Goal: Answer question/provide support

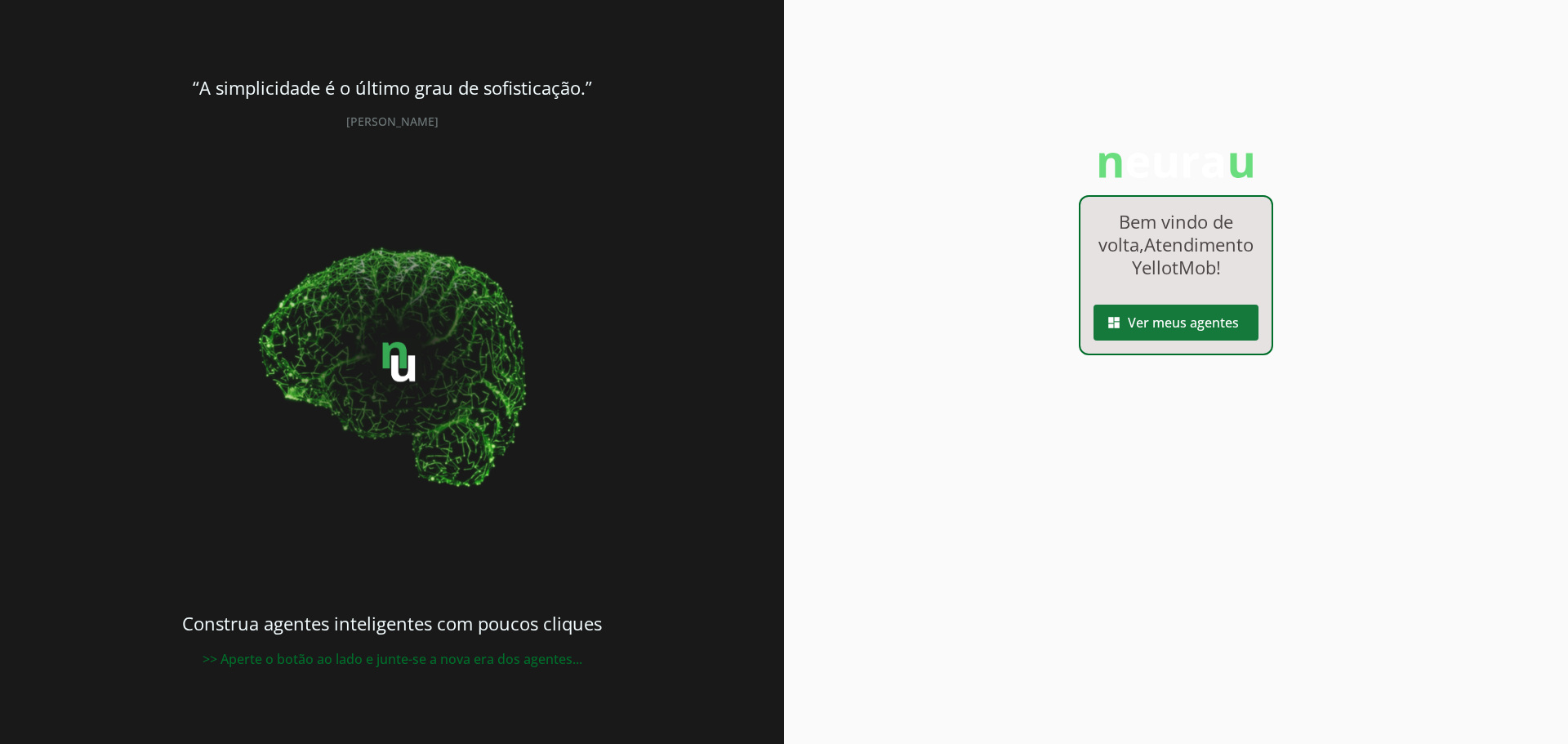
click at [1167, 342] on span at bounding box center [1175, 322] width 165 height 39
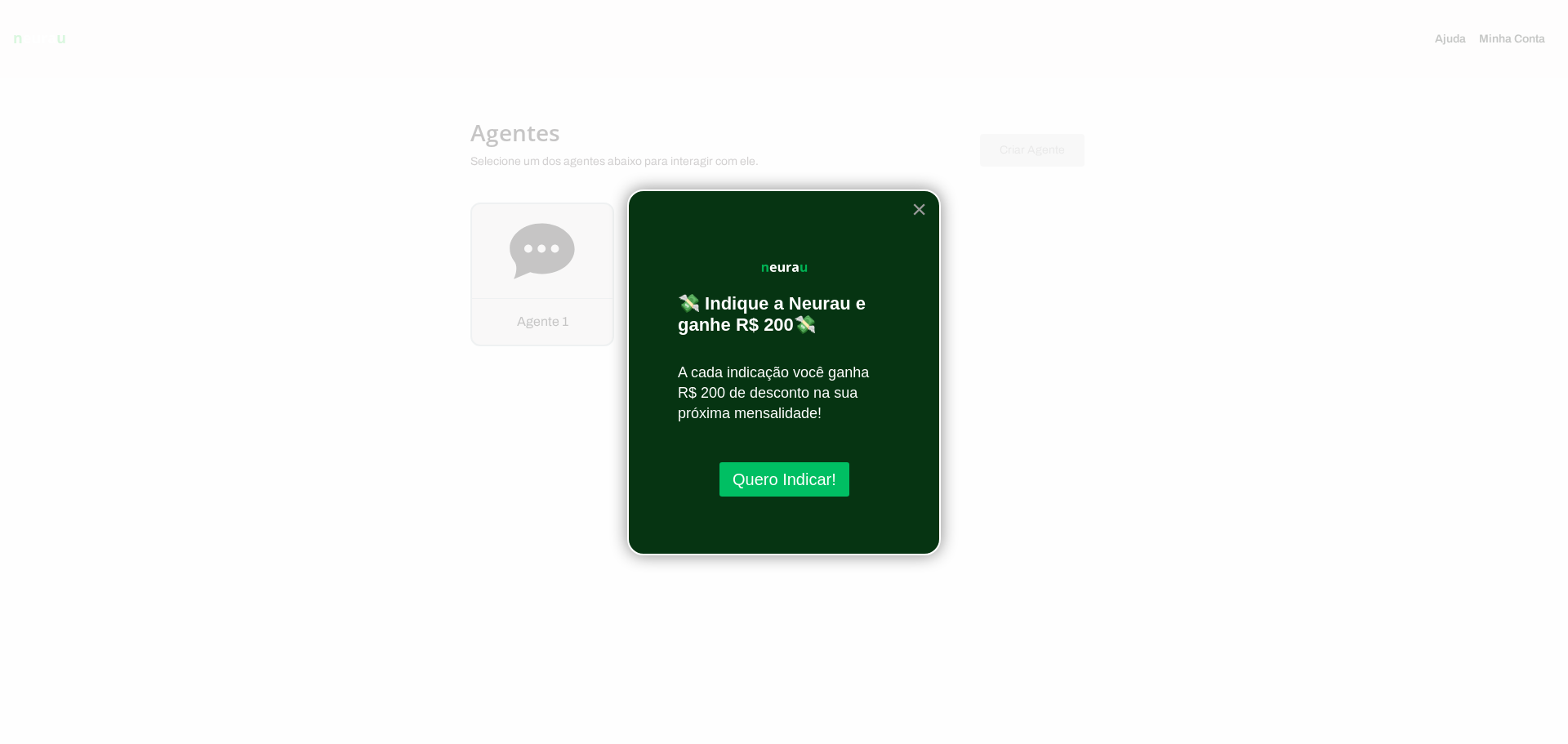
click at [918, 203] on button "×" at bounding box center [919, 209] width 16 height 26
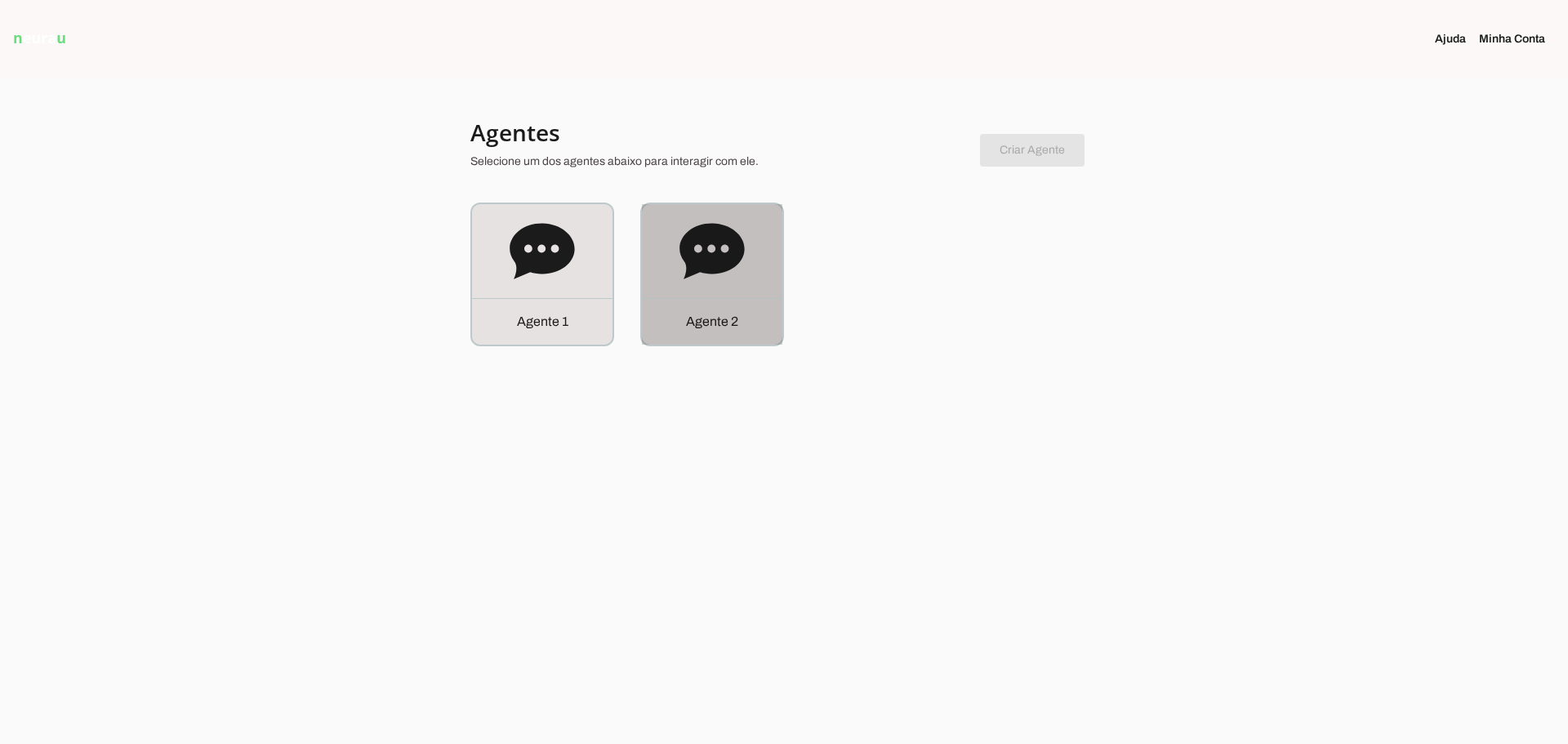
click at [683, 303] on div "Agente 2" at bounding box center [712, 321] width 140 height 47
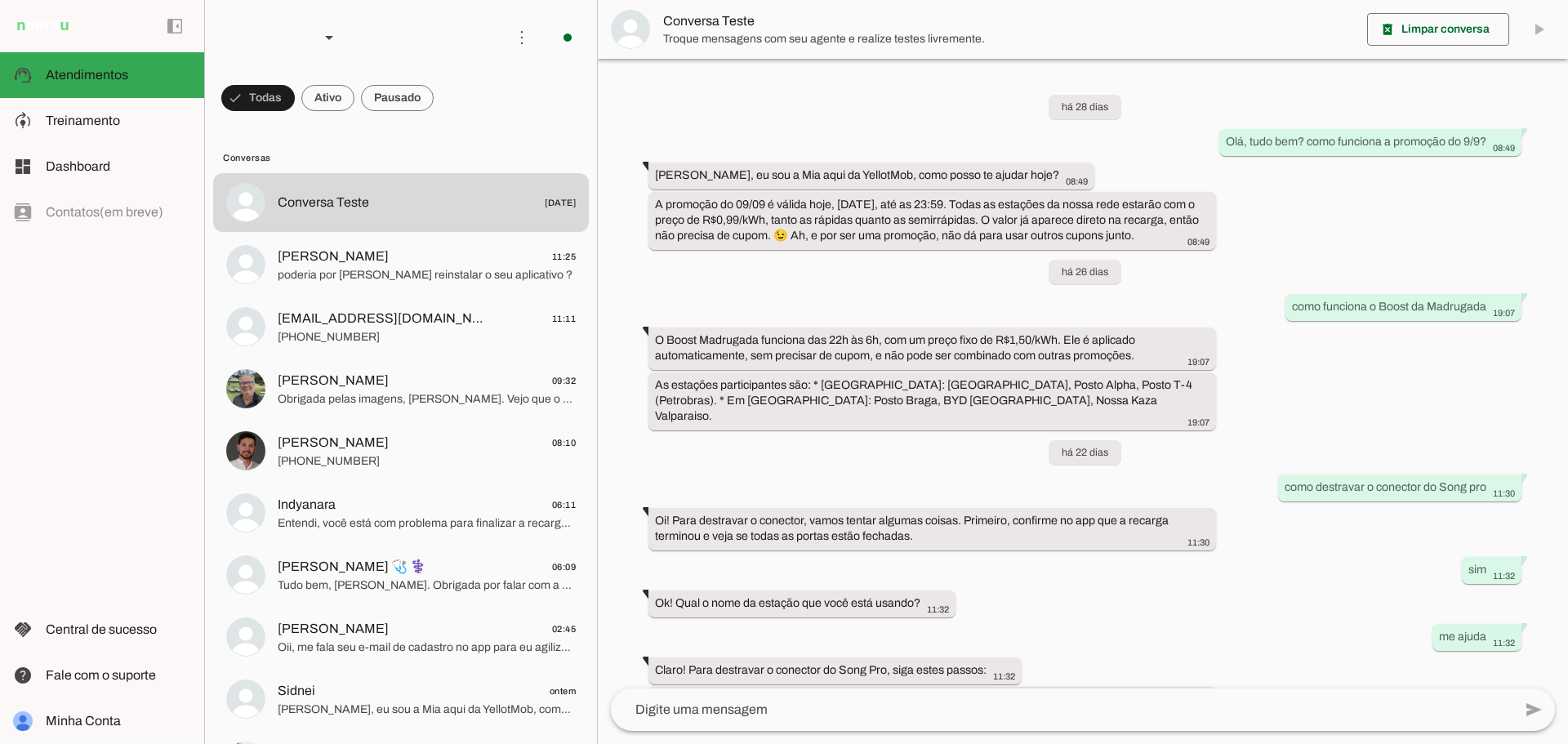
scroll to position [179, 0]
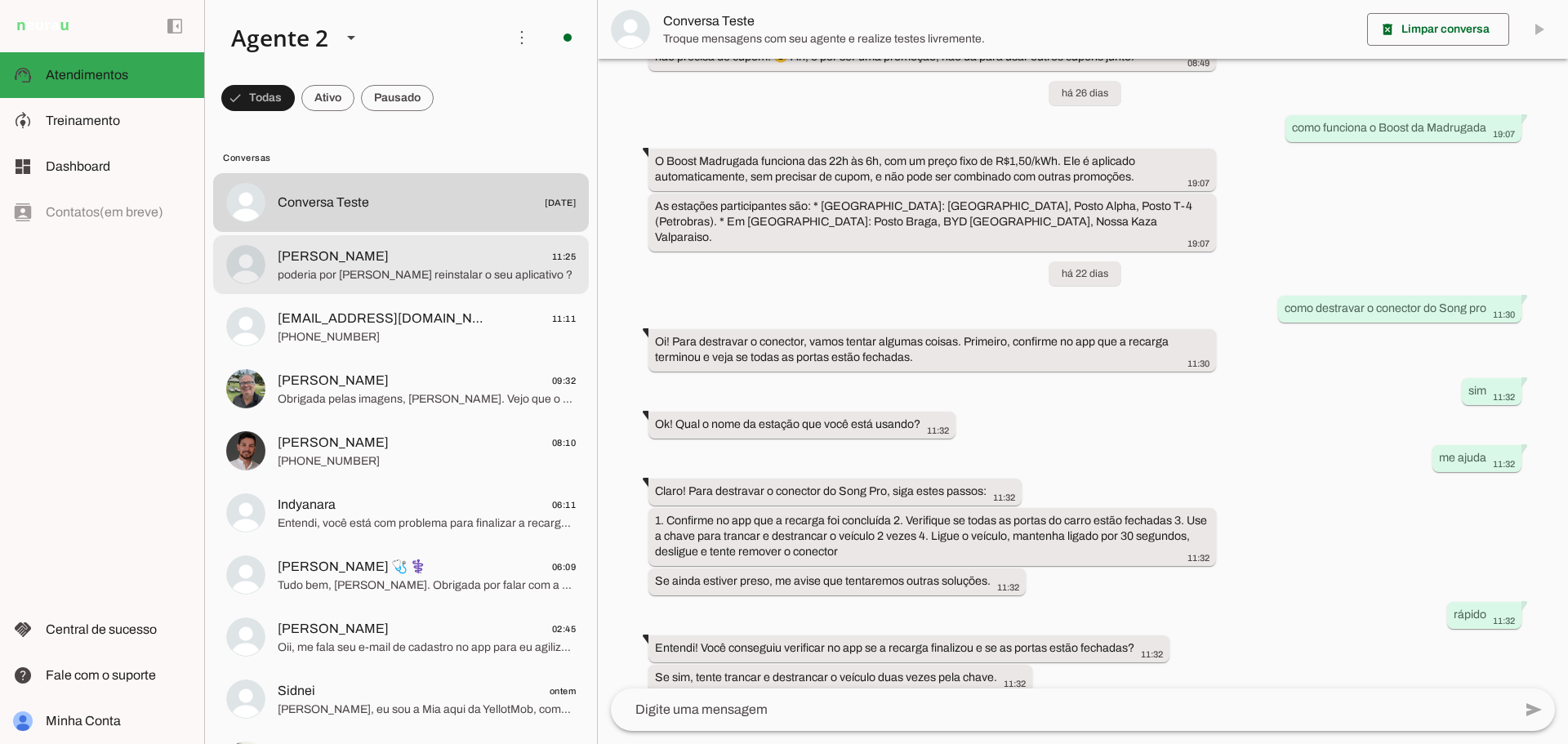
click at [483, 268] on span "poderia por [PERSON_NAME] reinstalar o seu aplicativo ?" at bounding box center [426, 274] width 298 height 16
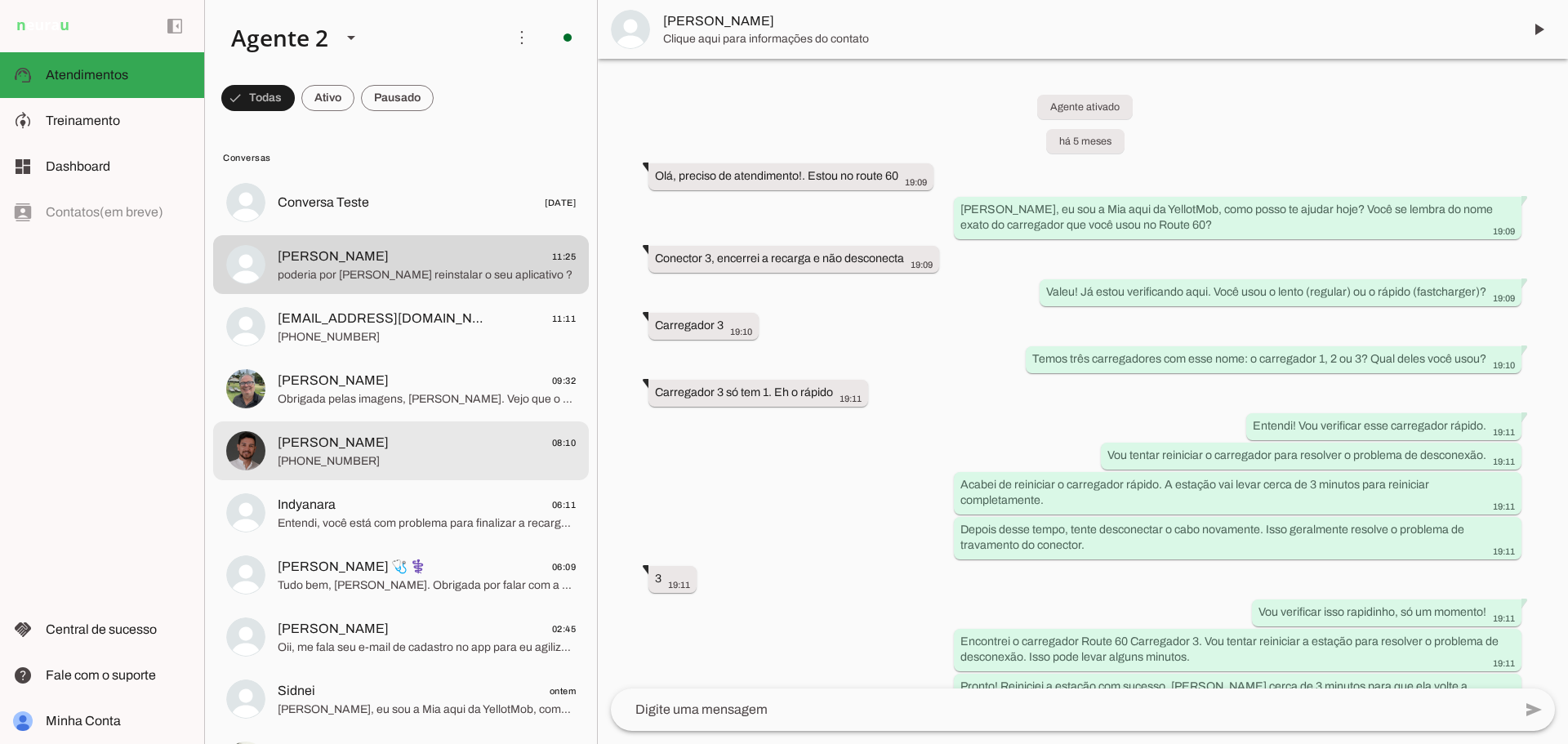
scroll to position [3138, 0]
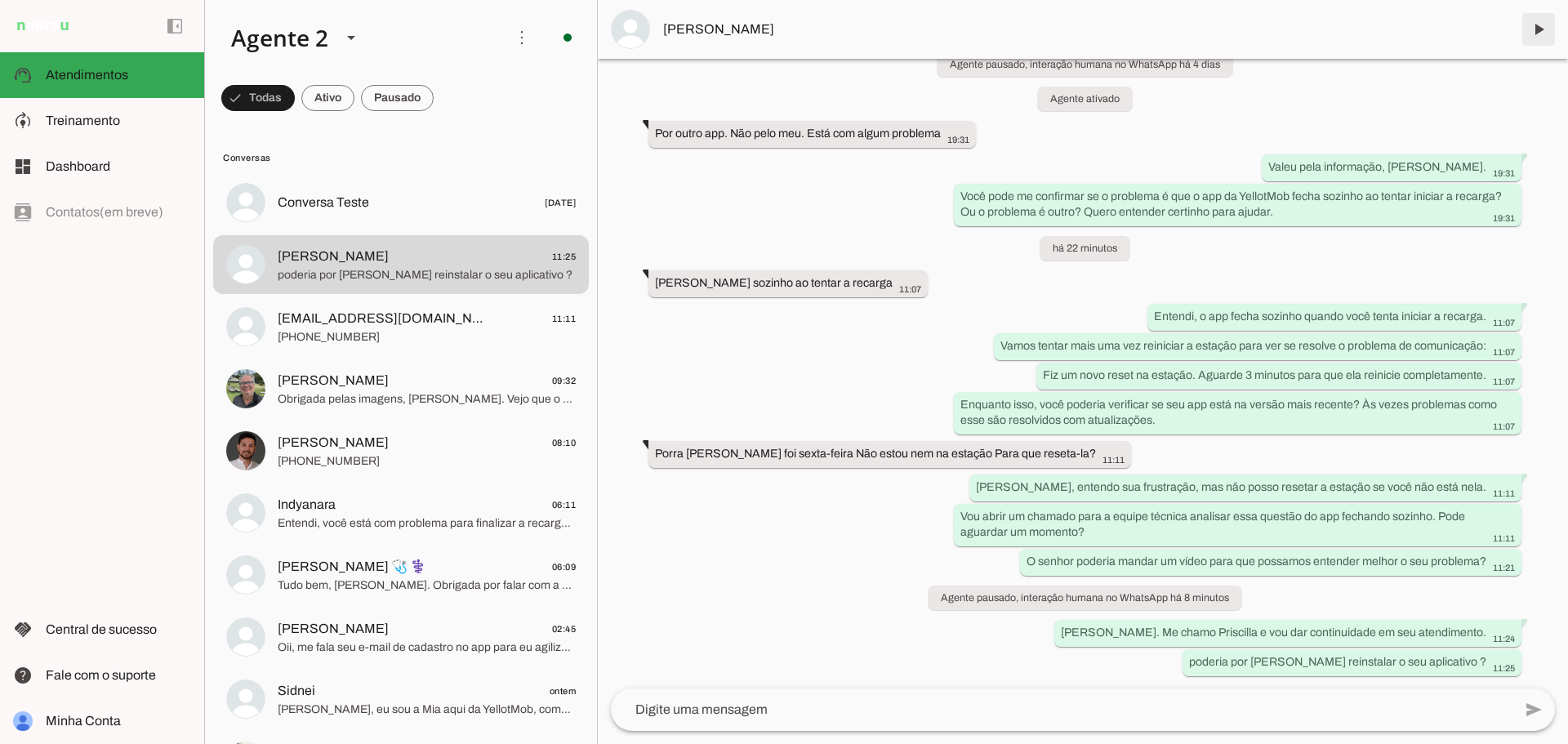
click at [1527, 27] on span at bounding box center [1538, 29] width 39 height 39
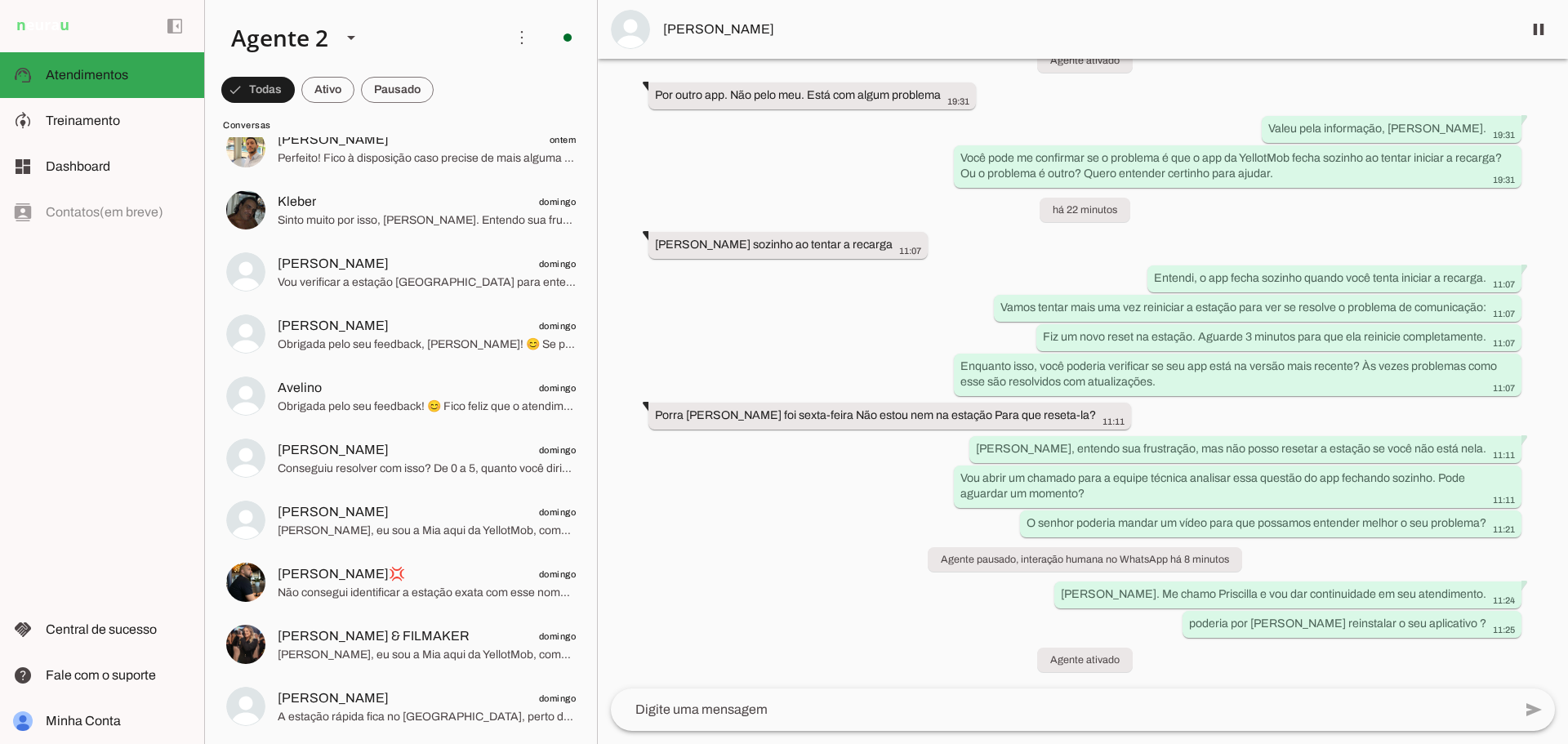
scroll to position [1310, 0]
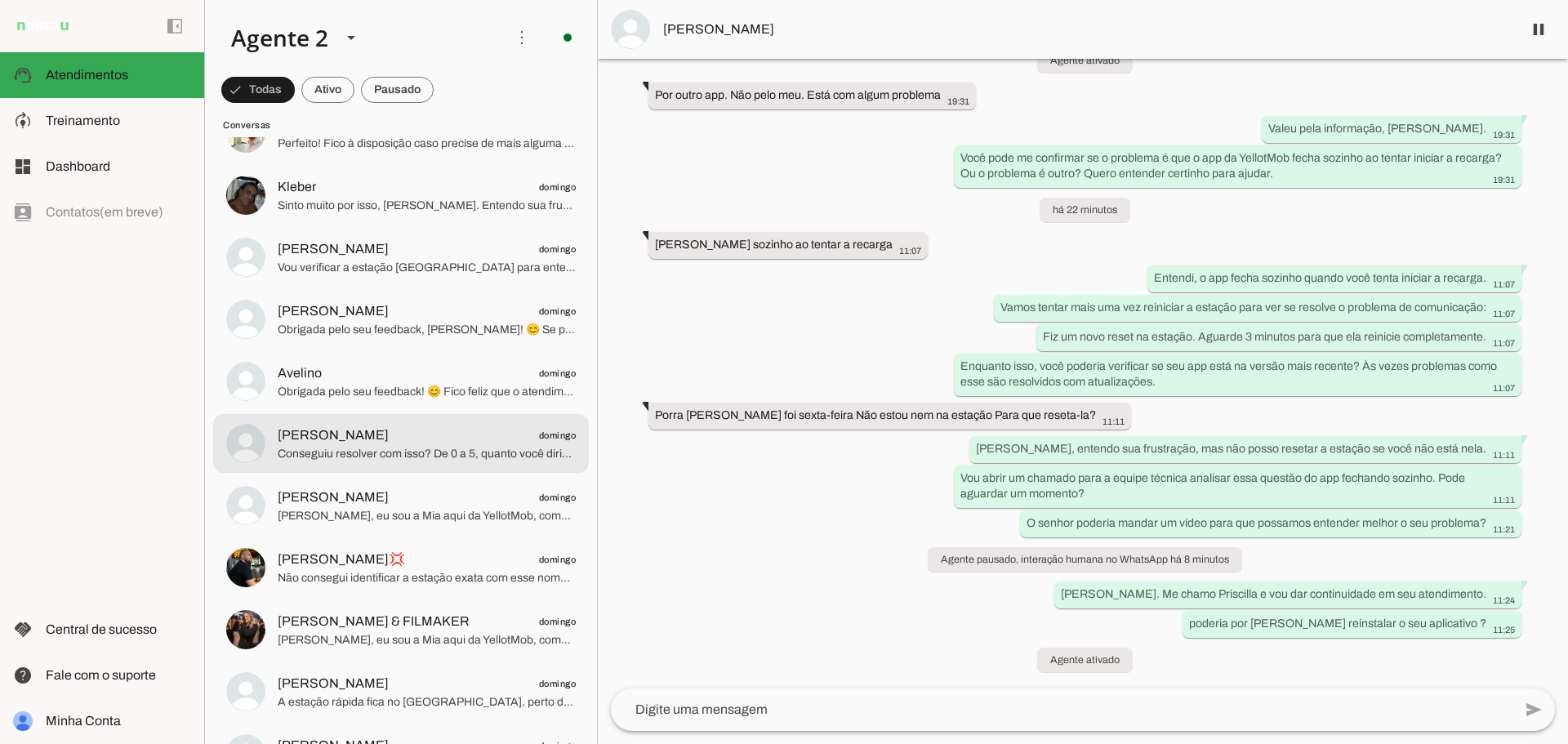
click at [376, 451] on span "Conseguiu resolver com isso? De 0 a 5, quanto você diria que ficou satisfeito c…" at bounding box center [426, 454] width 298 height 16
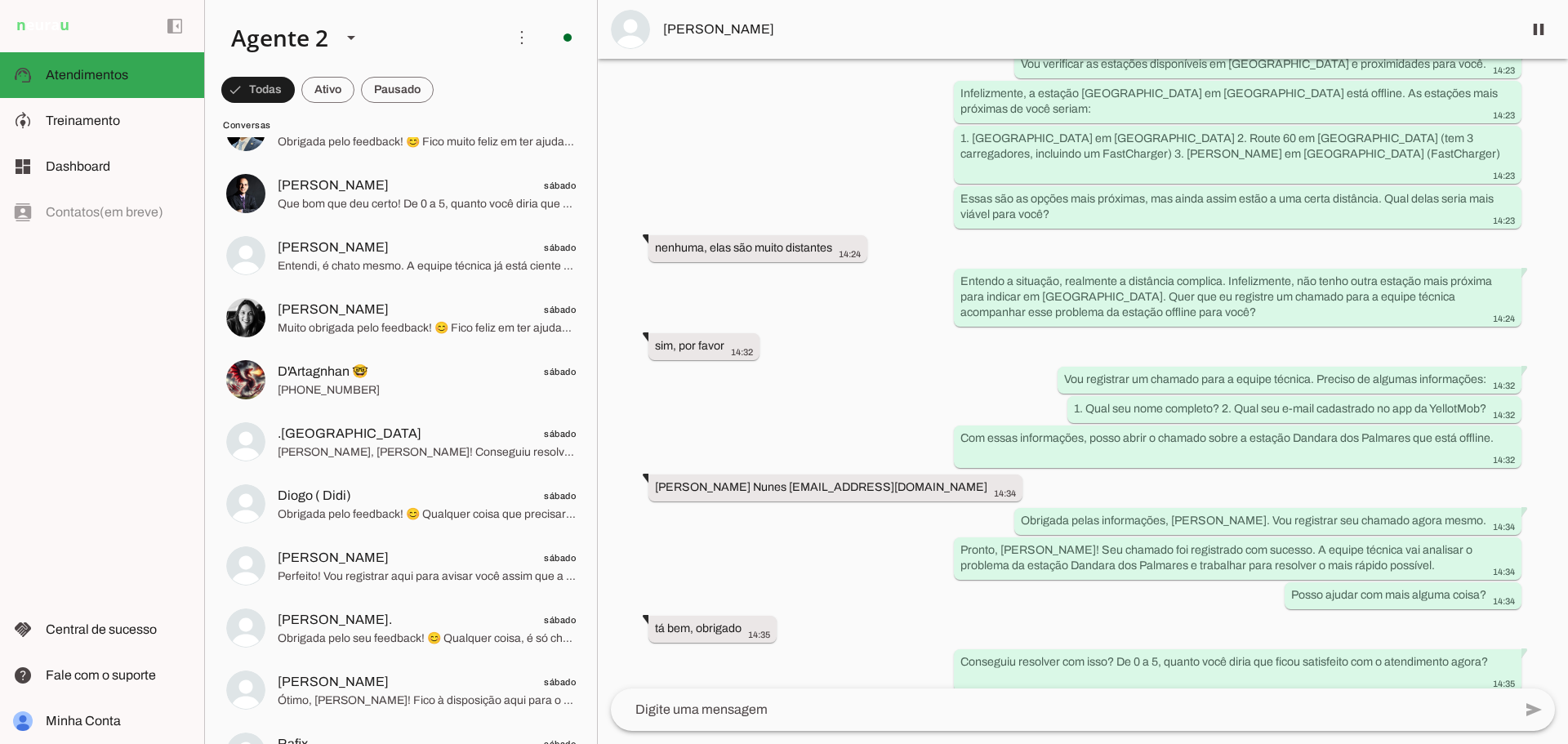
scroll to position [2257, 0]
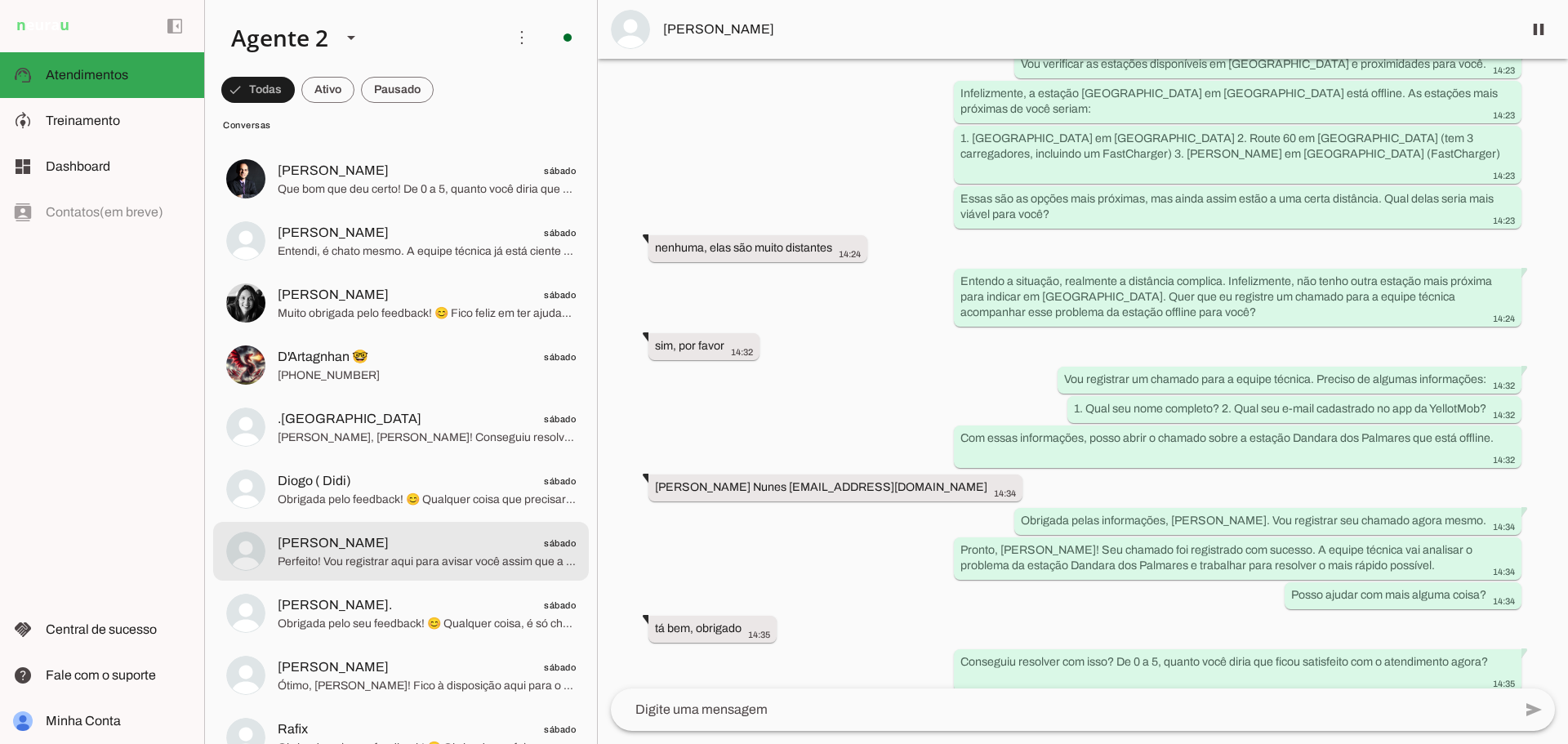
click at [455, 565] on span "Perfeito! Vou registrar aqui para avisar você assim que a equipe técnica confir…" at bounding box center [426, 561] width 298 height 16
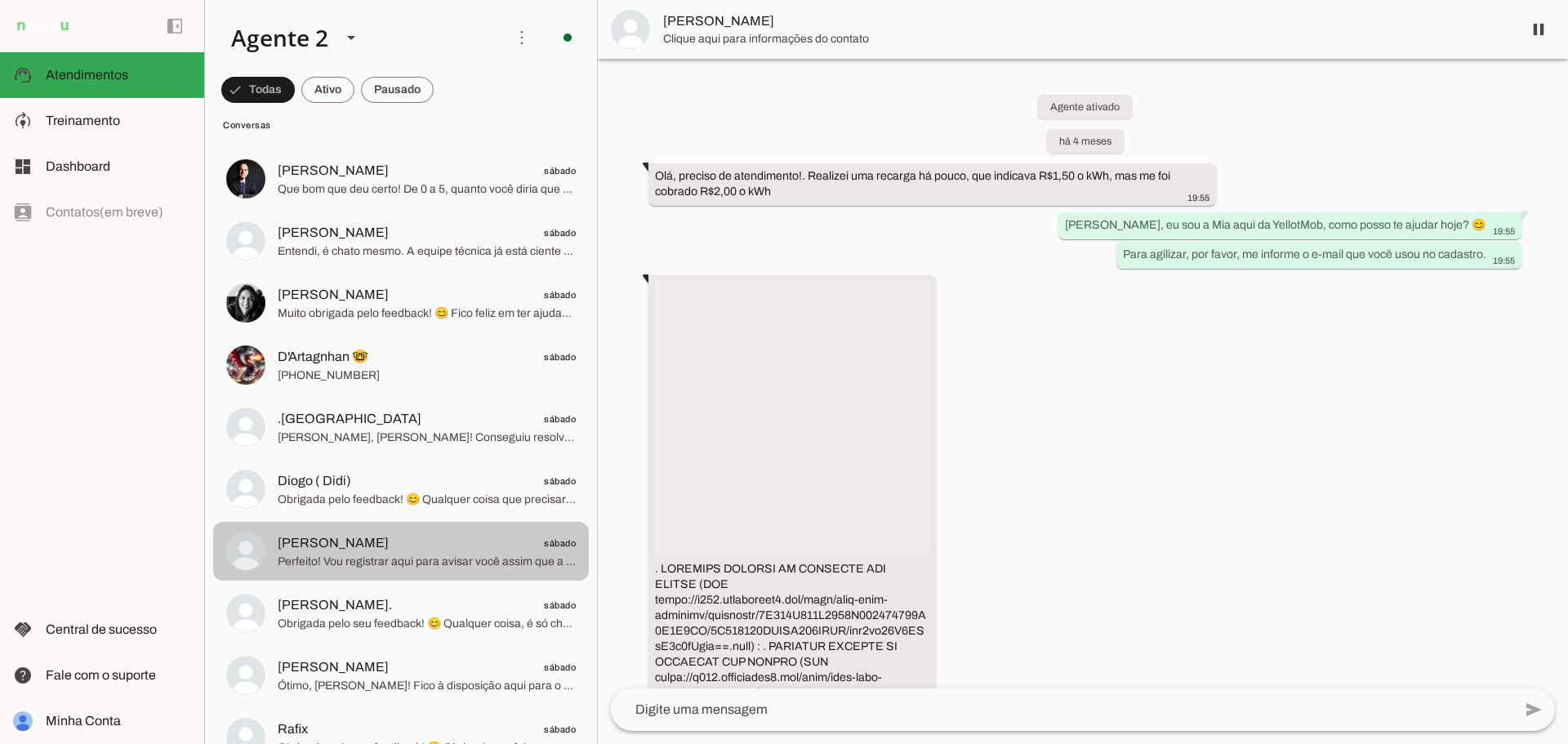
scroll to position [4854, 0]
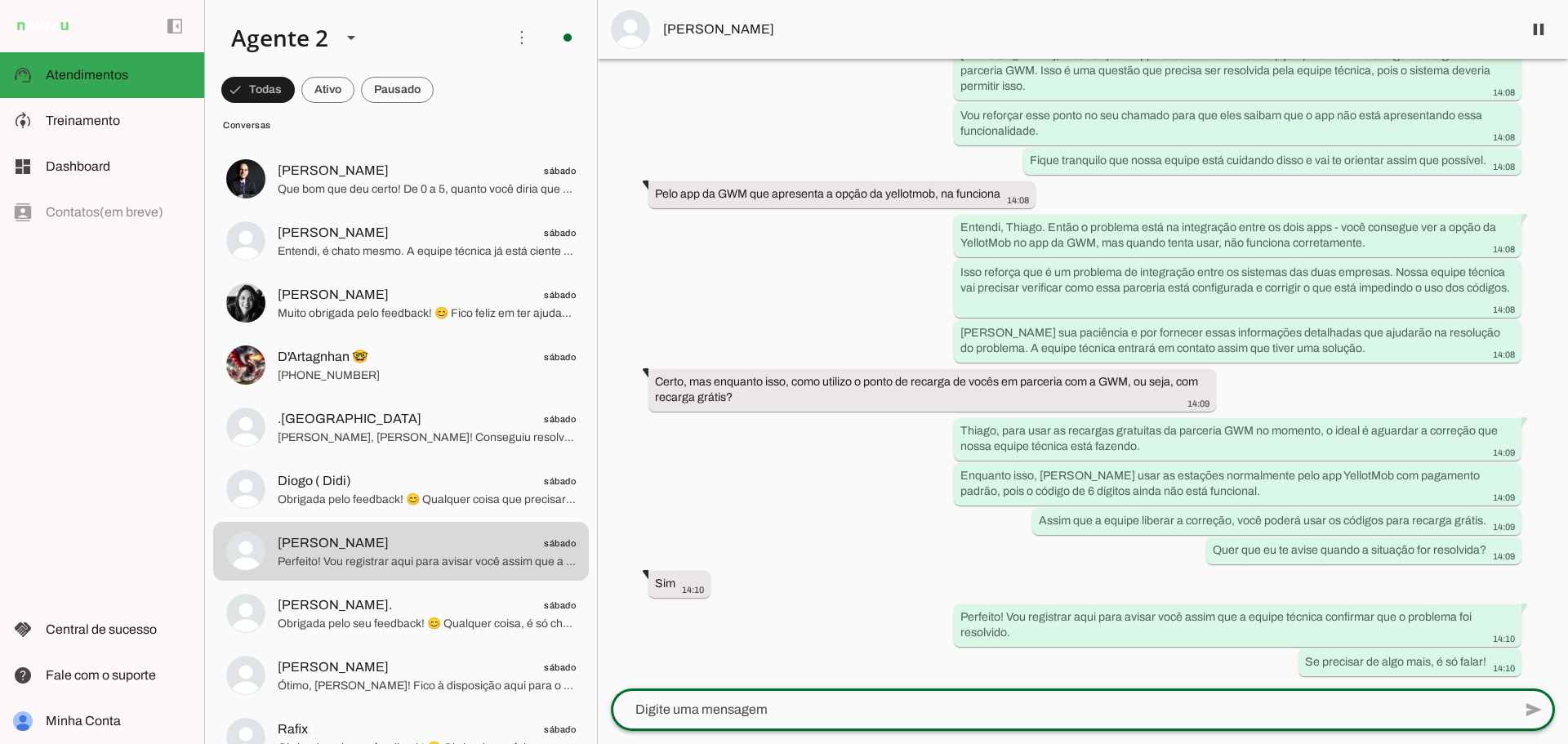
click at [742, 718] on textarea at bounding box center [1061, 710] width 901 height 19
type textarea "Estou aqui para ajudar no que precisar"
type md-outlined-text-field "Estou aqui para ajudar no que precisar"
click at [881, 701] on textarea "Estou aqui para ajudar no que precisar" at bounding box center [1061, 710] width 901 height 19
click at [635, 711] on textarea "Estou aqui para ajudar no que precisar, obrigada por entrar em contato." at bounding box center [1061, 710] width 901 height 19
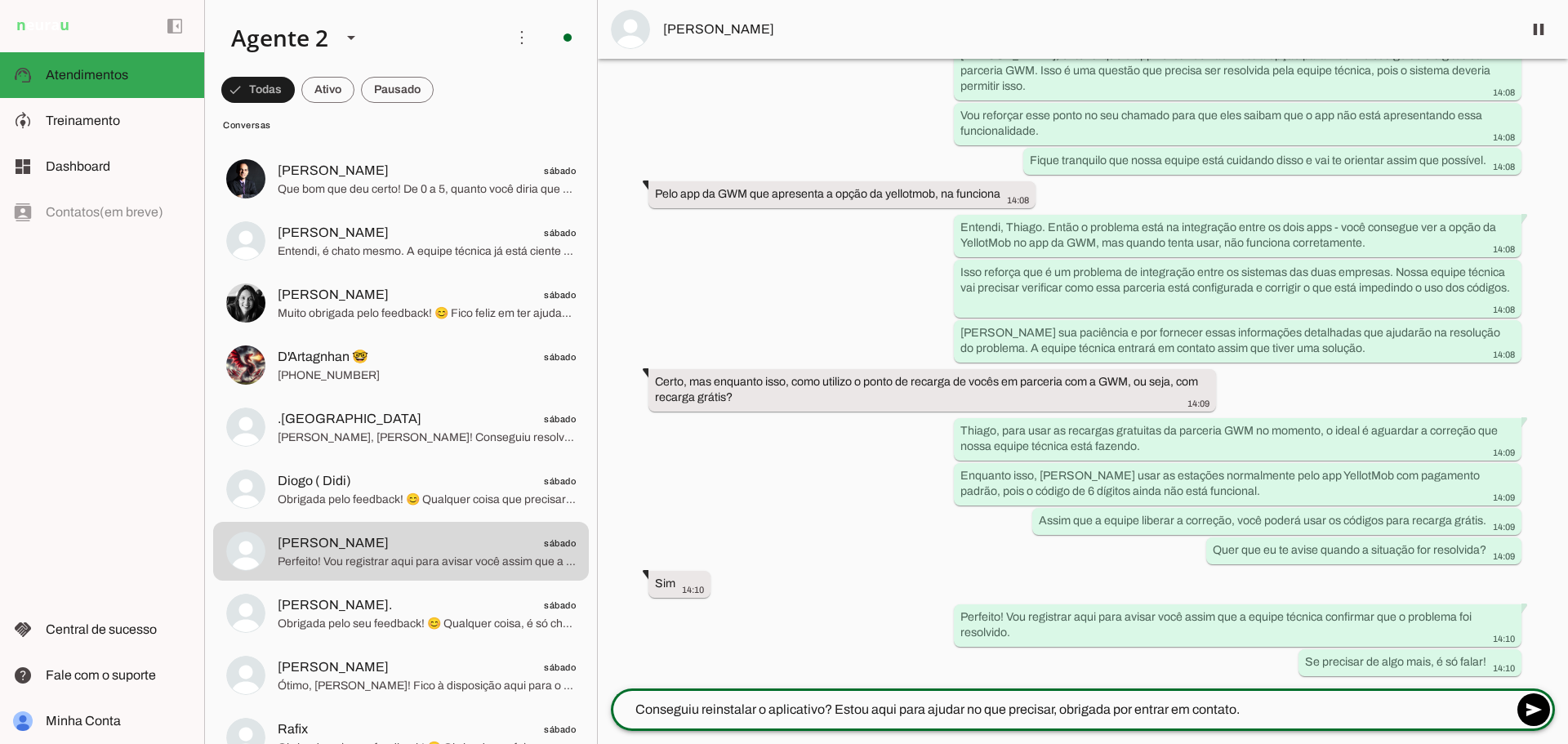
click at [1055, 711] on textarea "Conseguiu reinstalar o aplicativo? Estou aqui para ajudar no que precisar, obri…" at bounding box center [1061, 710] width 901 height 19
drag, startPoint x: 1052, startPoint y: 711, endPoint x: 1353, endPoint y: 686, distance: 302.0
click at [1353, 686] on chat-widget "pause O agente está respondendo mensagens. Caso novas mensagens sejam enviadas …" at bounding box center [1082, 372] width 970 height 744
click at [845, 708] on textarea "Conseguiu reinstalar o aplicativo? Estou aqui para ajudar no que precisar." at bounding box center [1061, 710] width 901 height 19
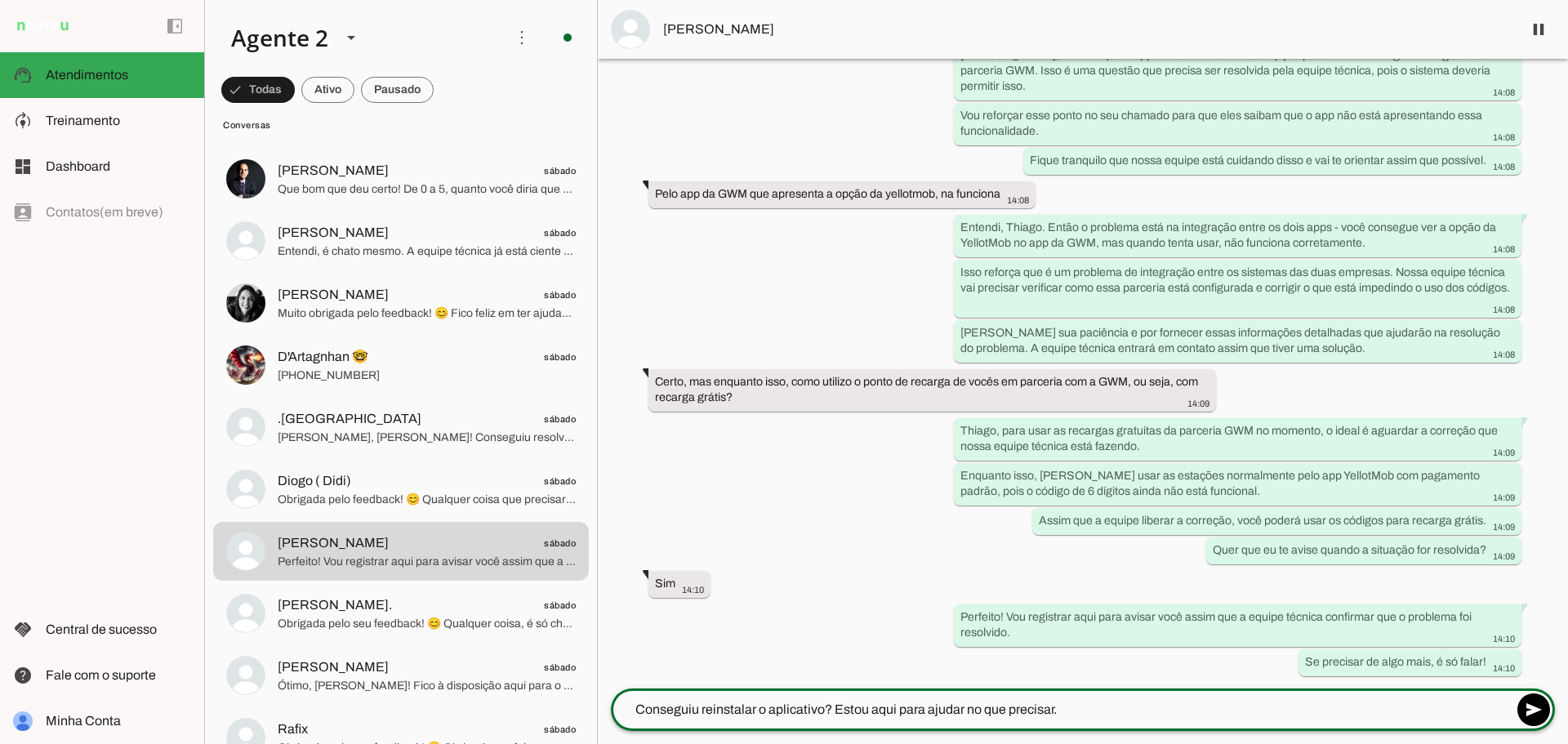
click at [845, 708] on textarea "Conseguiu reinstalar o aplicativo? Estou aqui para ajudar no que precisar." at bounding box center [1061, 710] width 901 height 19
drag, startPoint x: 845, startPoint y: 708, endPoint x: 1140, endPoint y: 701, distance: 295.1
click at [1140, 701] on textarea "Conseguiu reinstalar o aplicativo? Estou aqui para ajudar no que precisar." at bounding box center [1061, 710] width 901 height 19
type textarea "Conseguiu reinstalar o aplicativo? Sigo à disposição para auxiliar quando puder!"
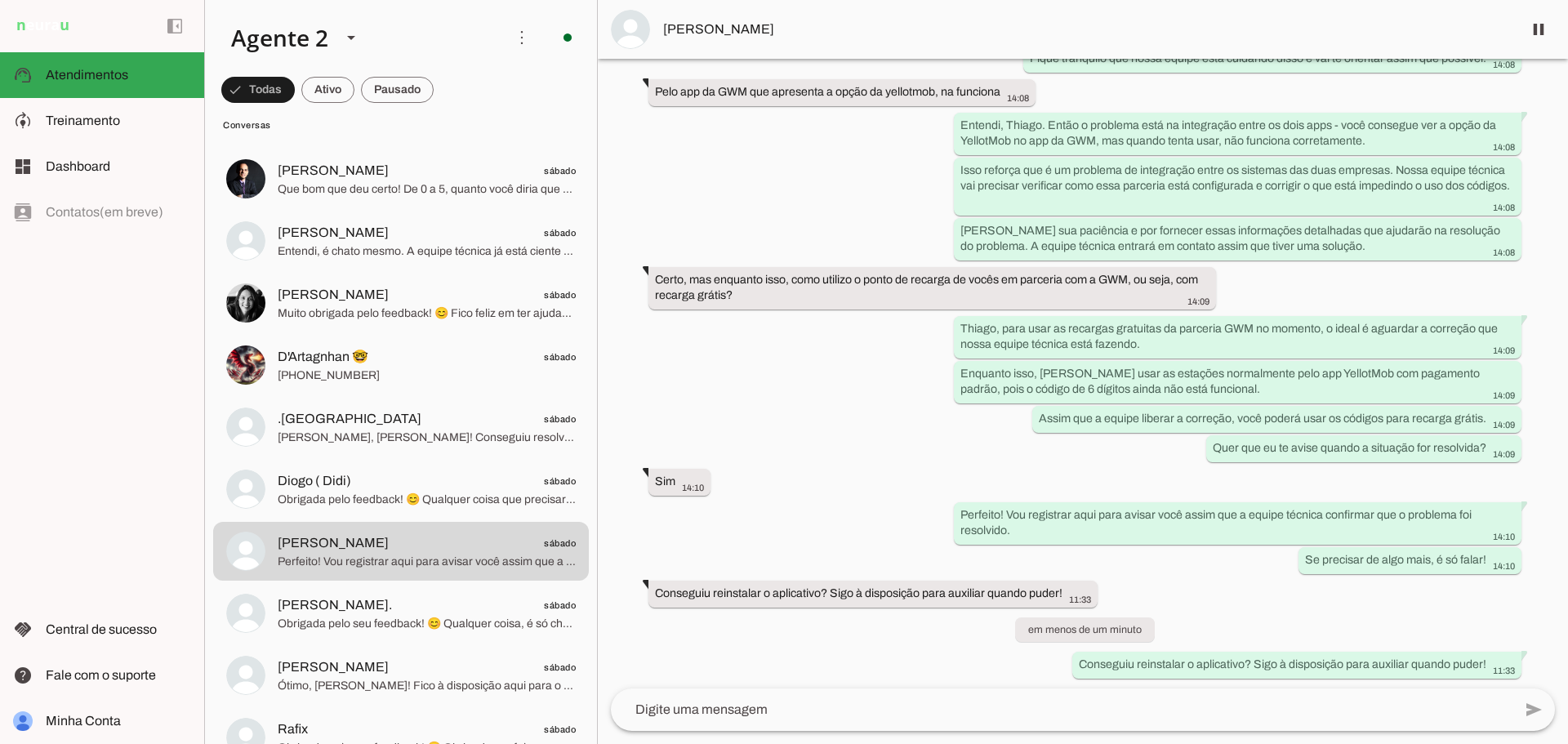
scroll to position [4925, 0]
click at [1027, 658] on div "Agente ativado há 4 meses Olá, preciso de atendimento!. Realizei uma recarga há…" at bounding box center [1082, 373] width 970 height 629
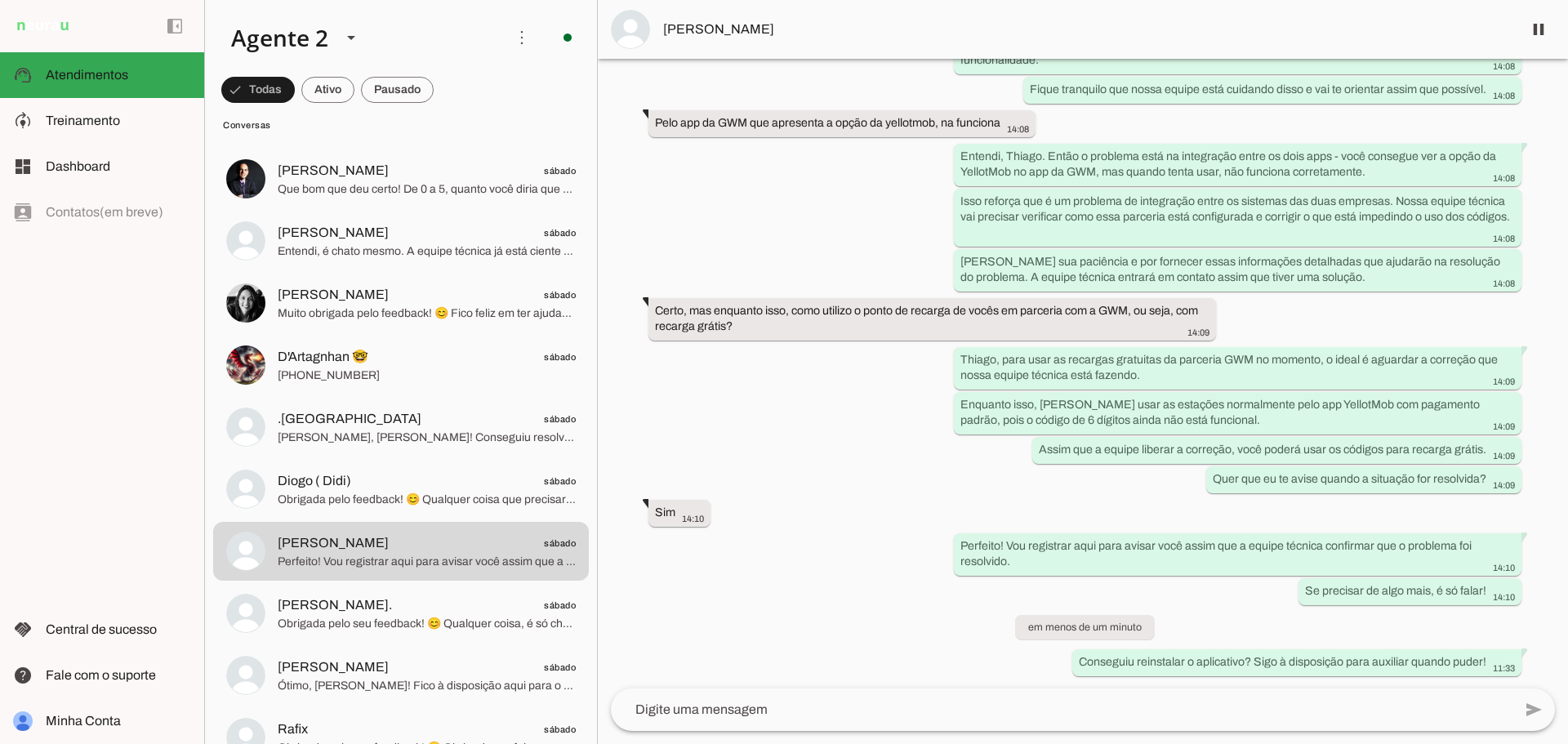
click at [1027, 658] on div "Agente ativado há 4 meses Olá, preciso de atendimento!. Realizei uma recarga há…" at bounding box center [1082, 373] width 970 height 629
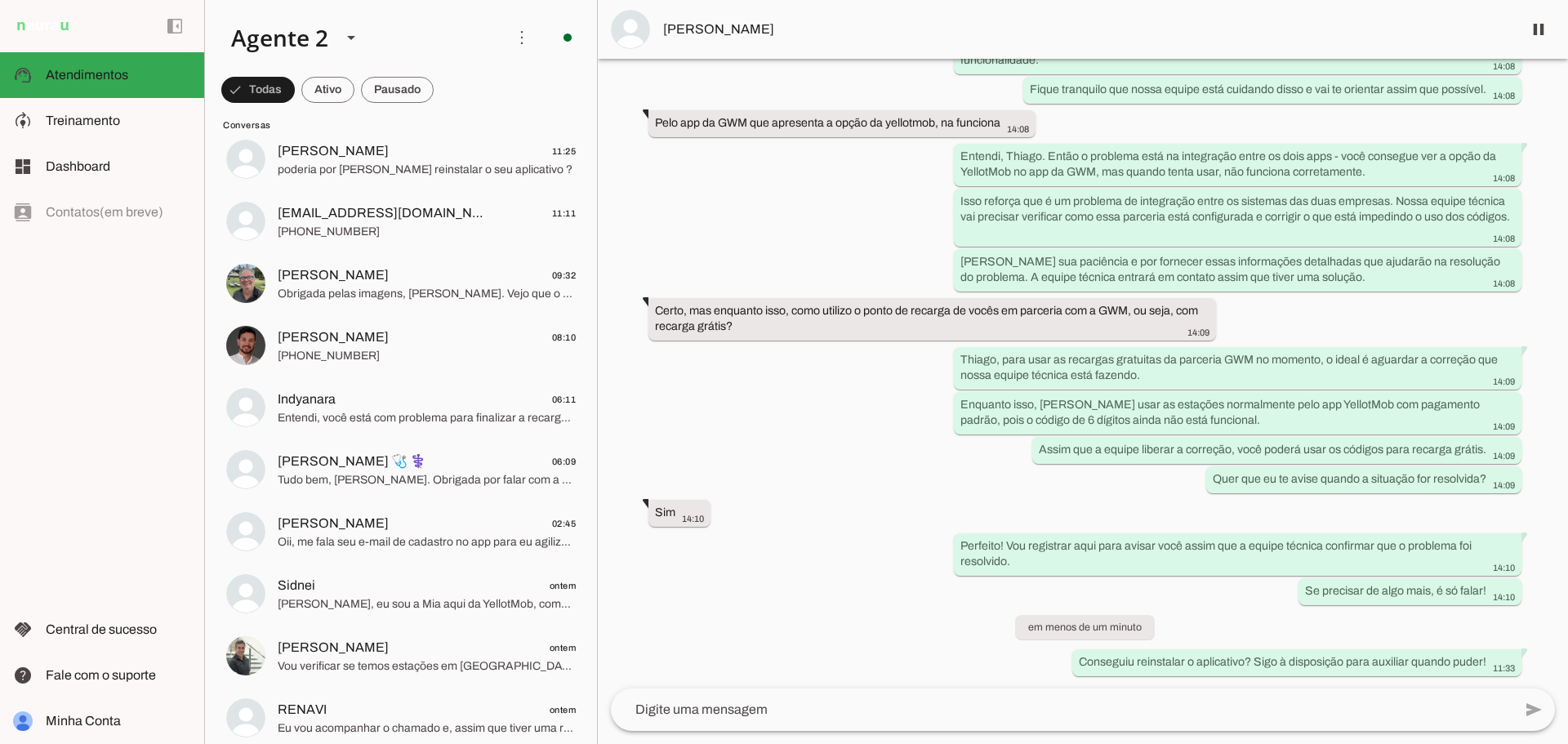
scroll to position [0, 0]
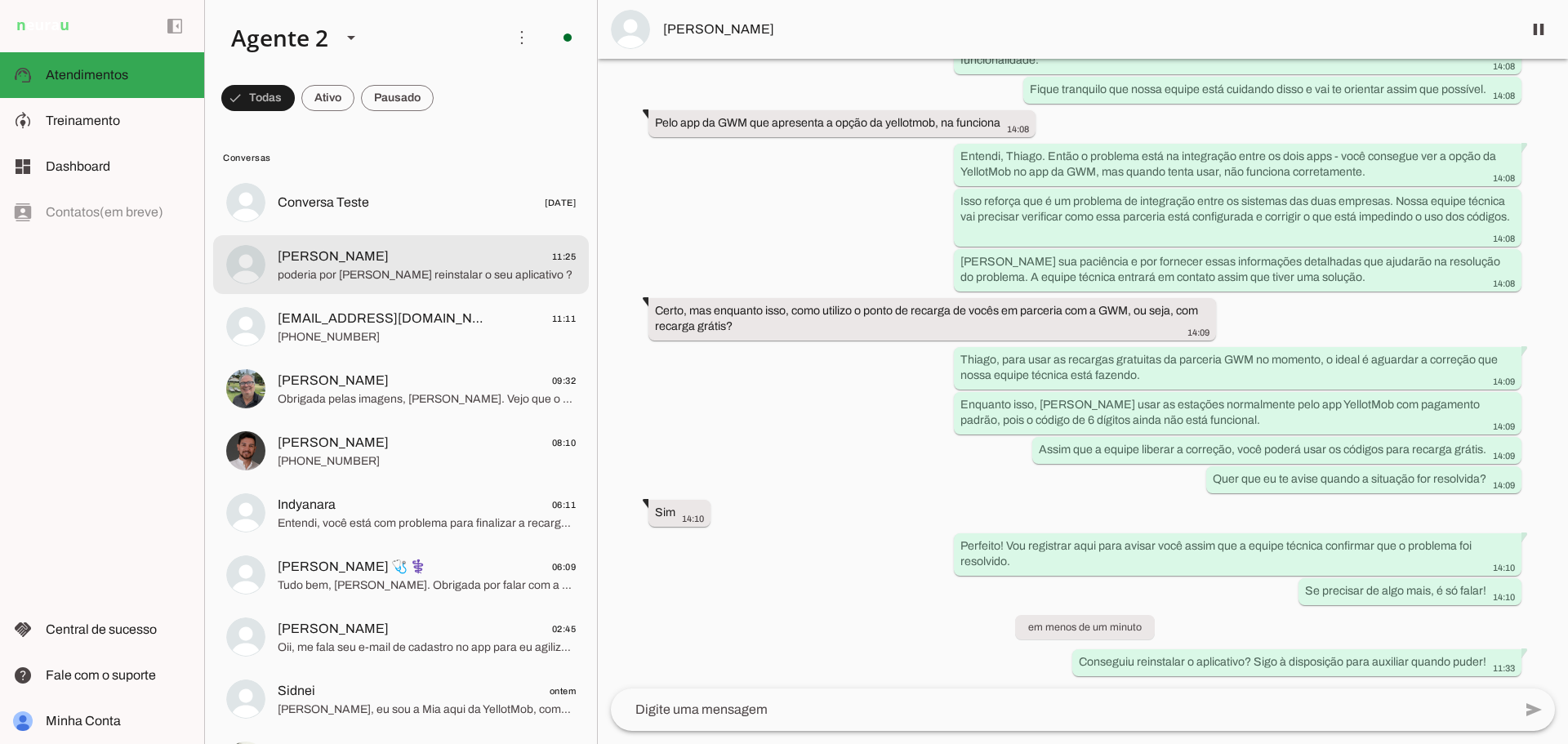
click at [388, 278] on span "poderia por [PERSON_NAME] reinstalar o seu aplicativo ?" at bounding box center [426, 274] width 298 height 16
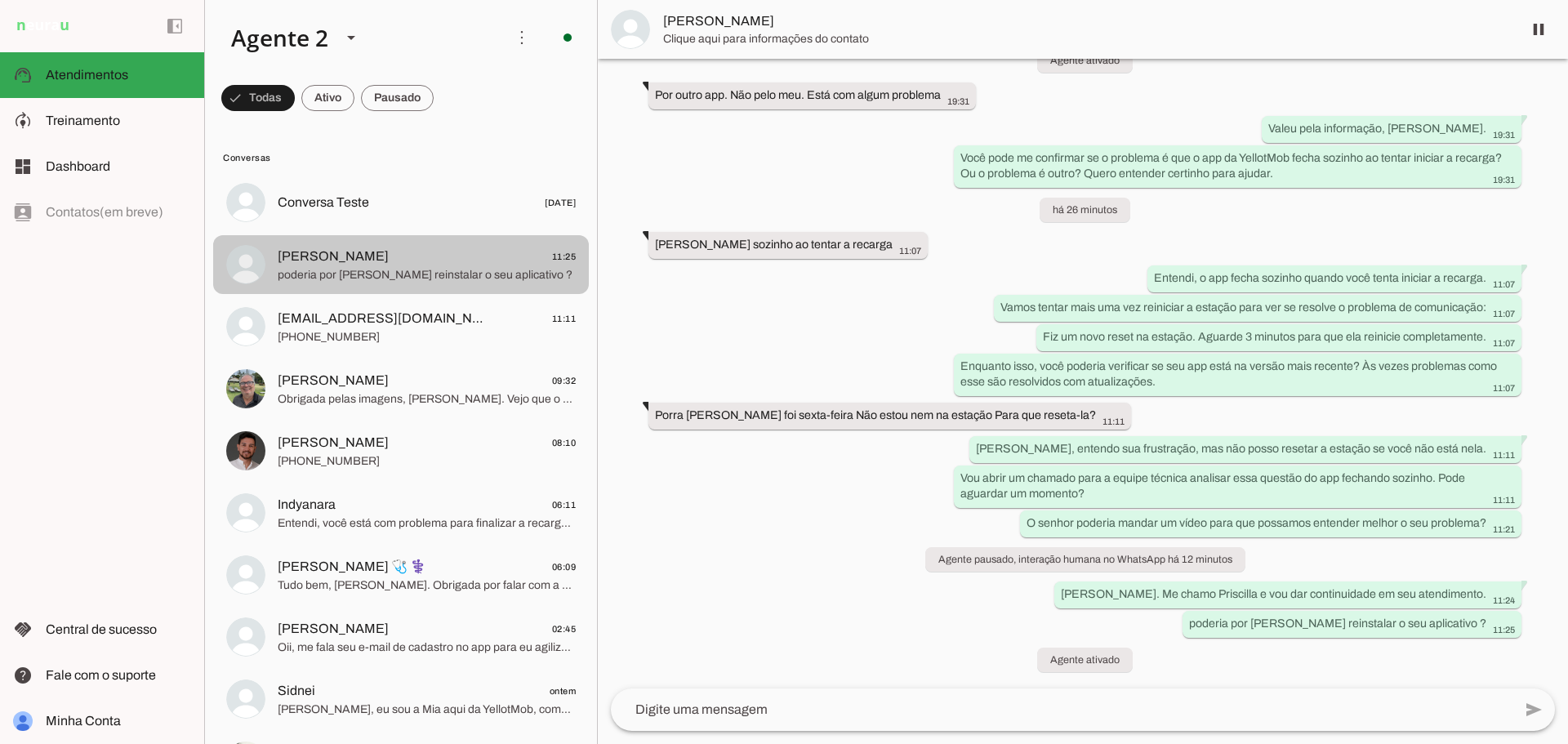
scroll to position [3176, 0]
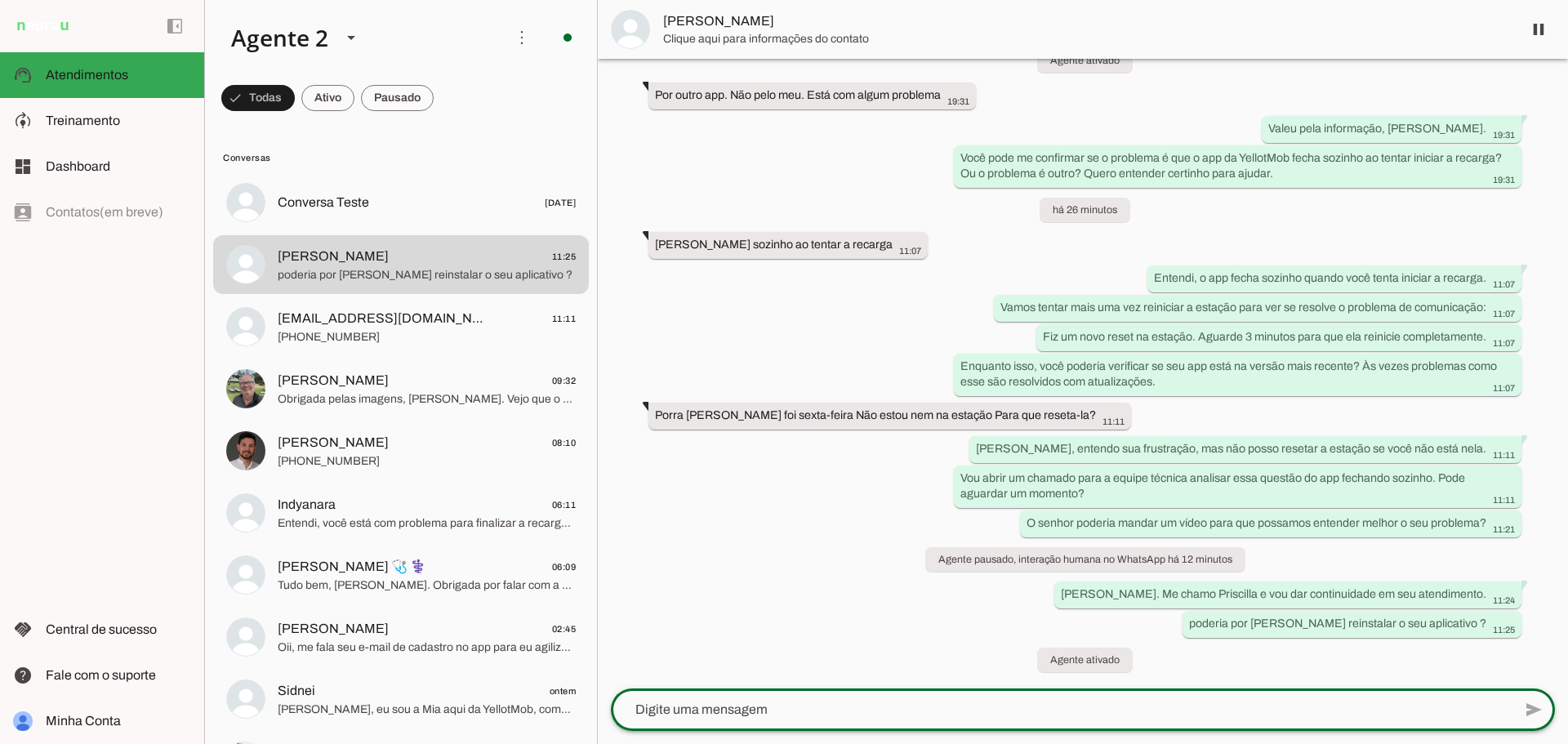
click at [700, 707] on textarea at bounding box center [1061, 710] width 901 height 19
type textarea "Conseguiu reinstalar o aplicativo? Sigo à disposição para auxiliar quando puder!"
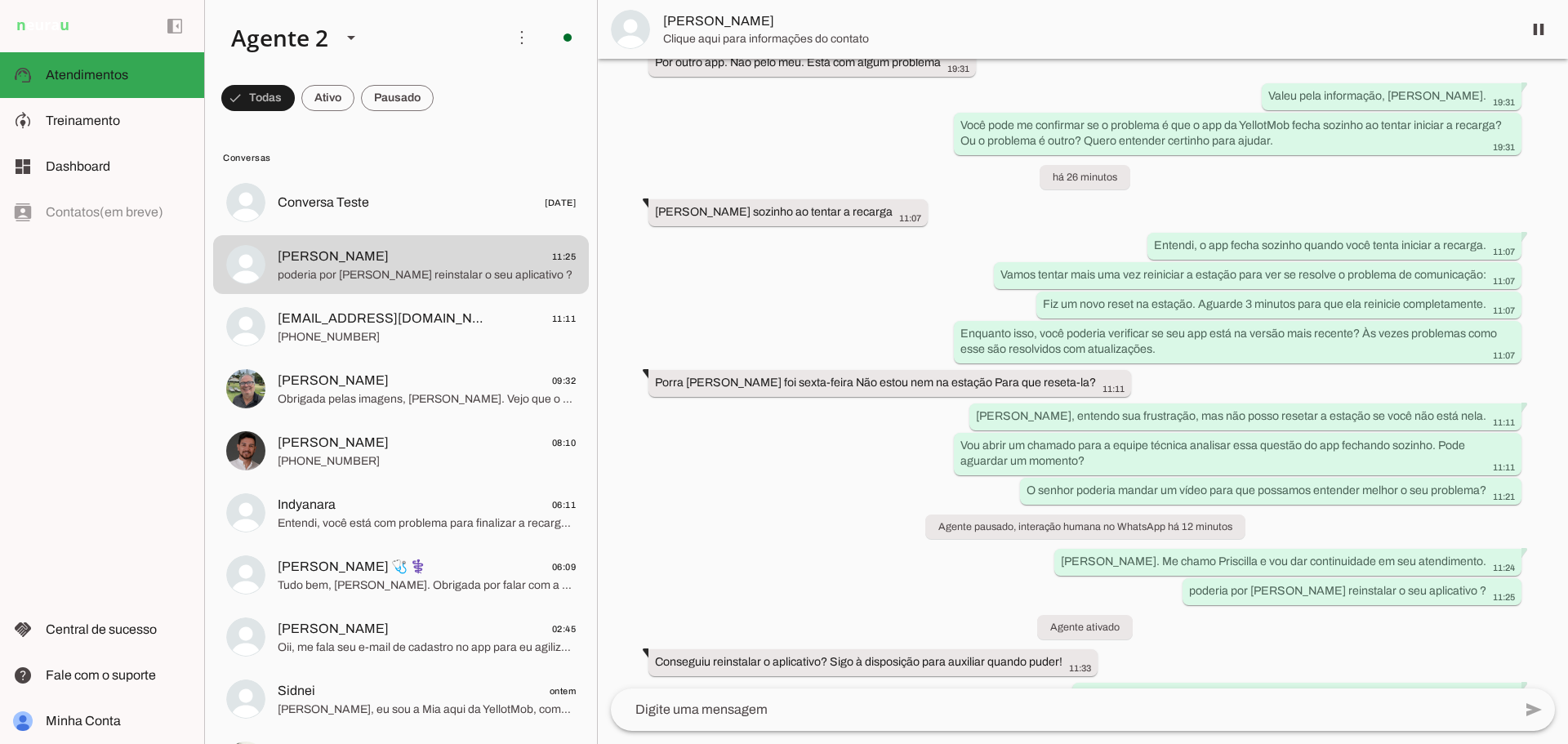
scroll to position [3209, 0]
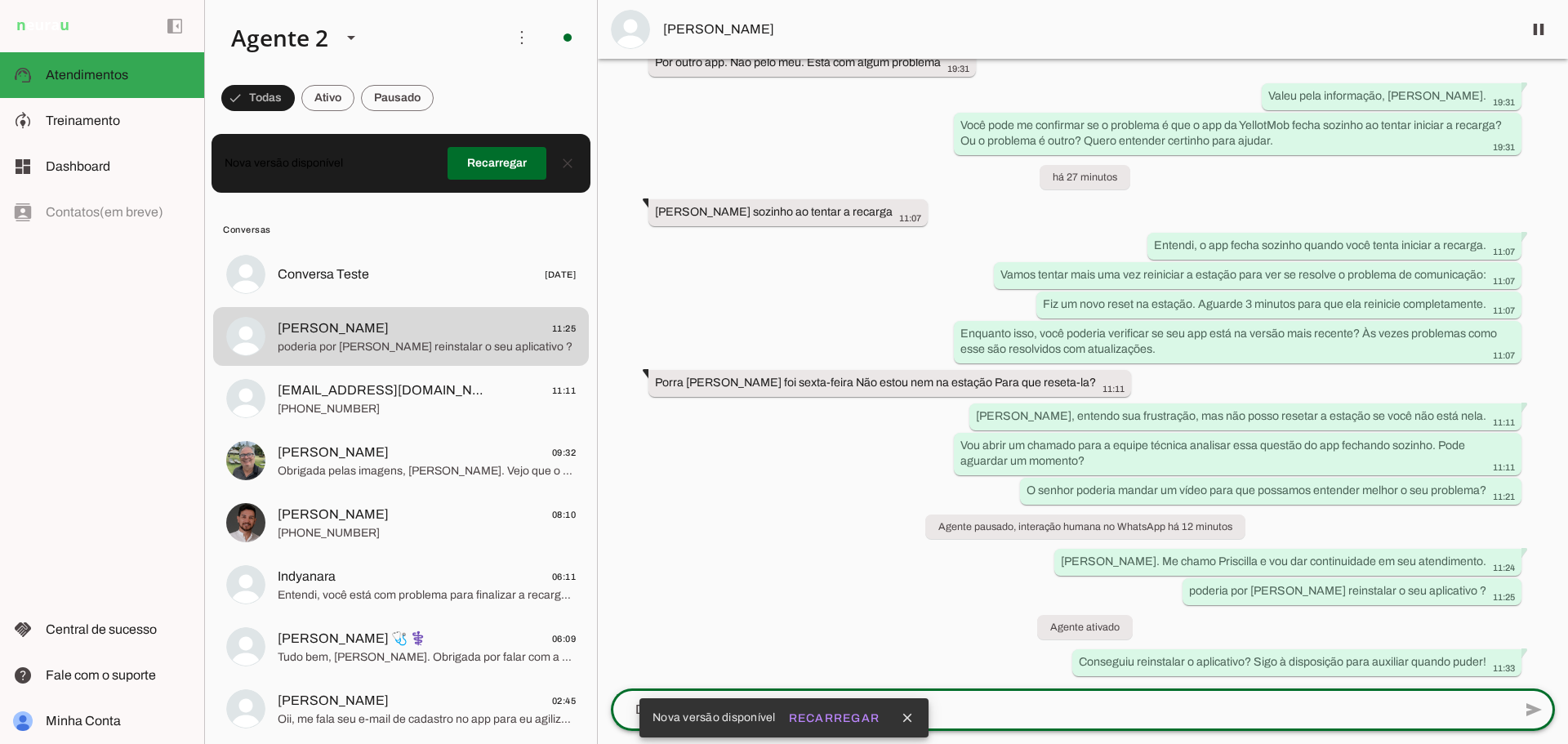
click at [962, 708] on textarea at bounding box center [1061, 710] width 901 height 19
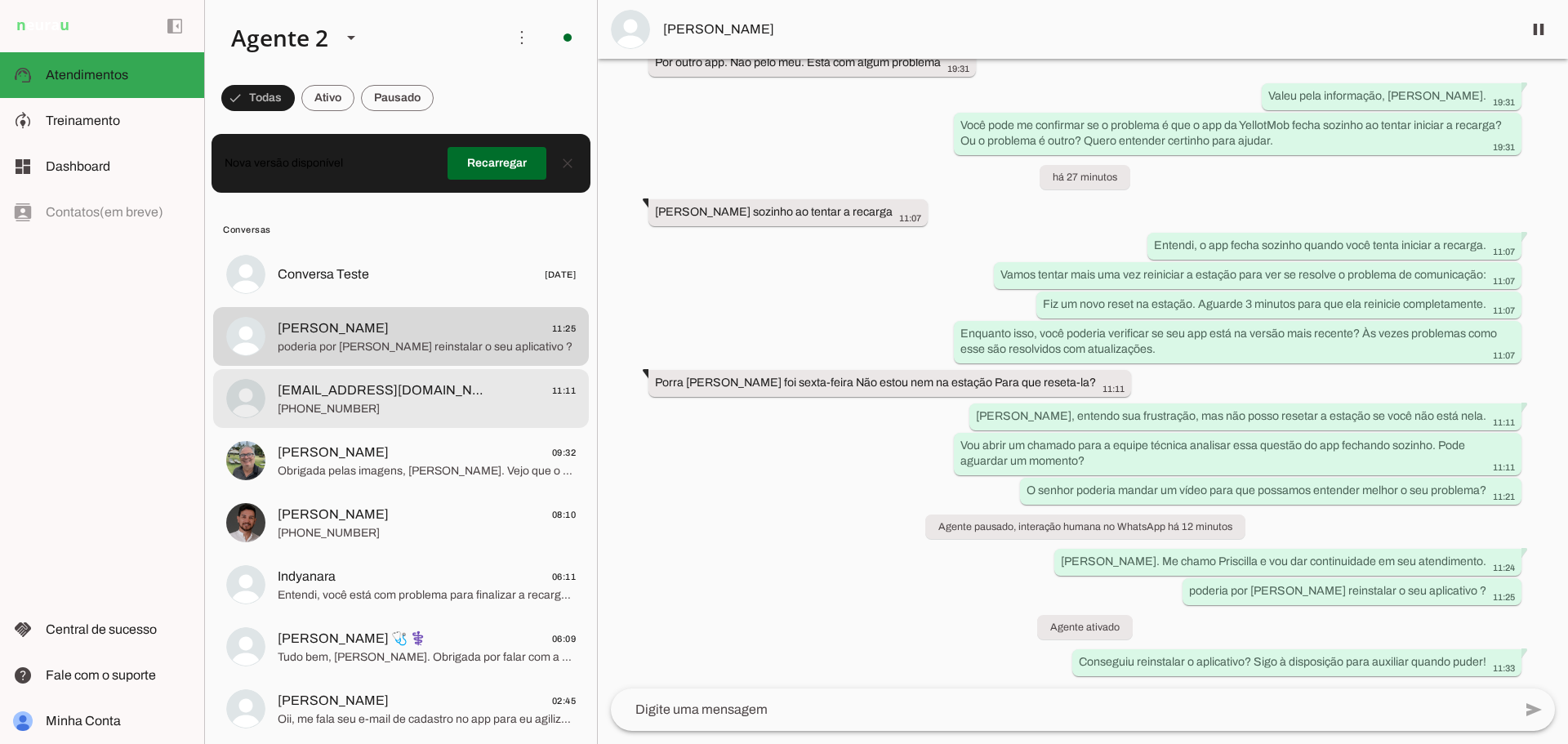
click at [416, 395] on span "[EMAIL_ADDRESS][DOMAIN_NAME]" at bounding box center [384, 390] width 215 height 19
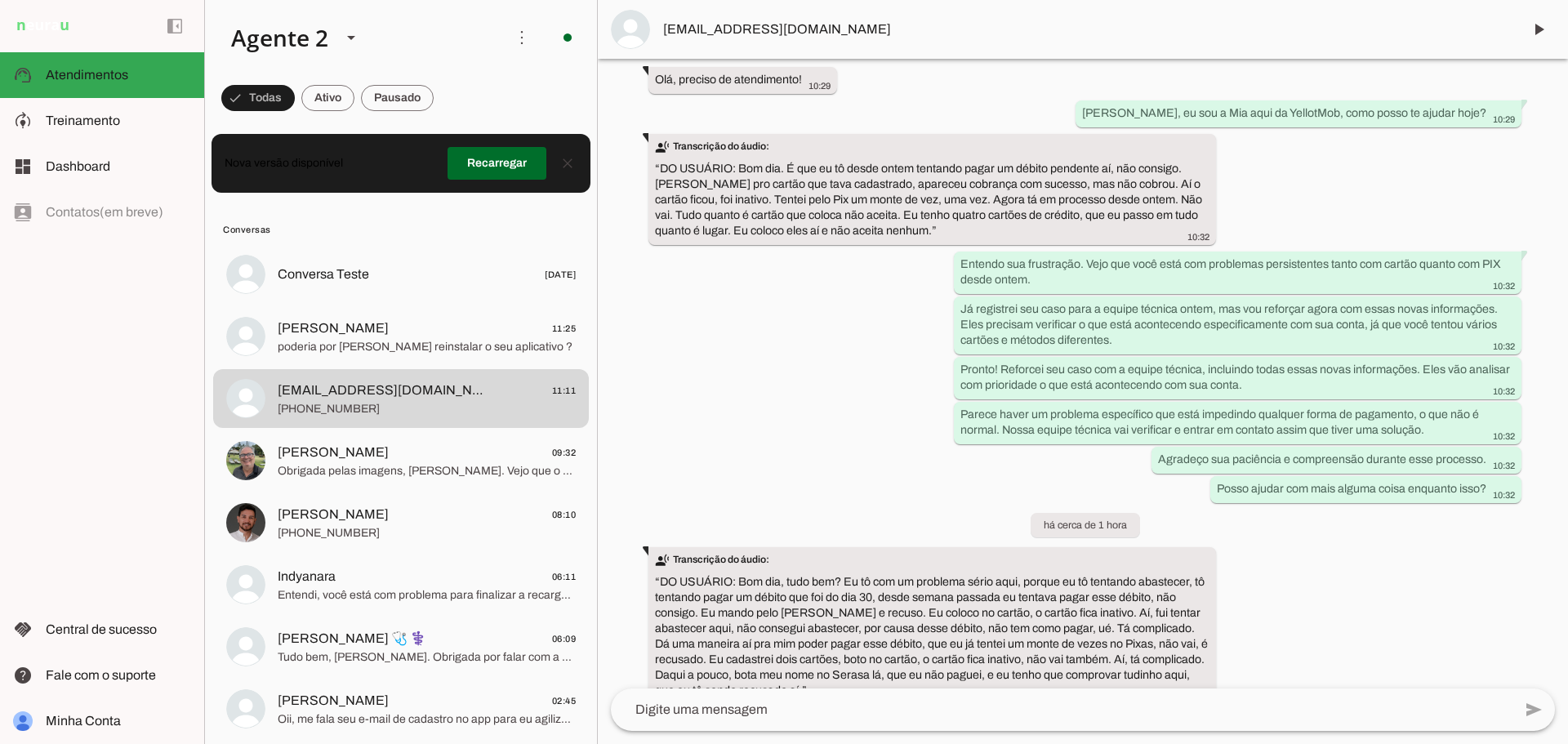
scroll to position [4915, 0]
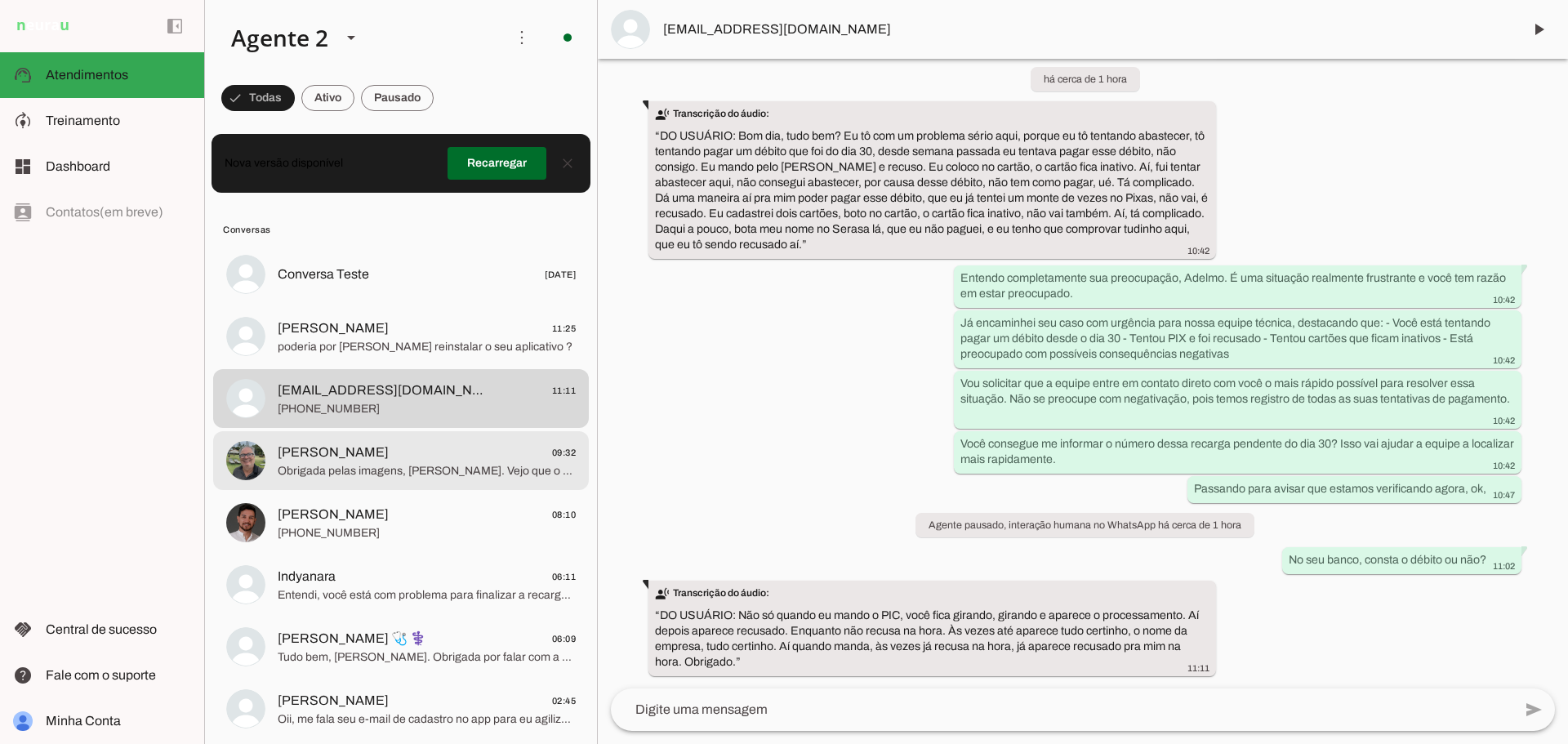
click at [471, 476] on span "Obrigada pelas imagens, [PERSON_NAME]. Vejo que o carregador está apresentando …" at bounding box center [426, 470] width 298 height 16
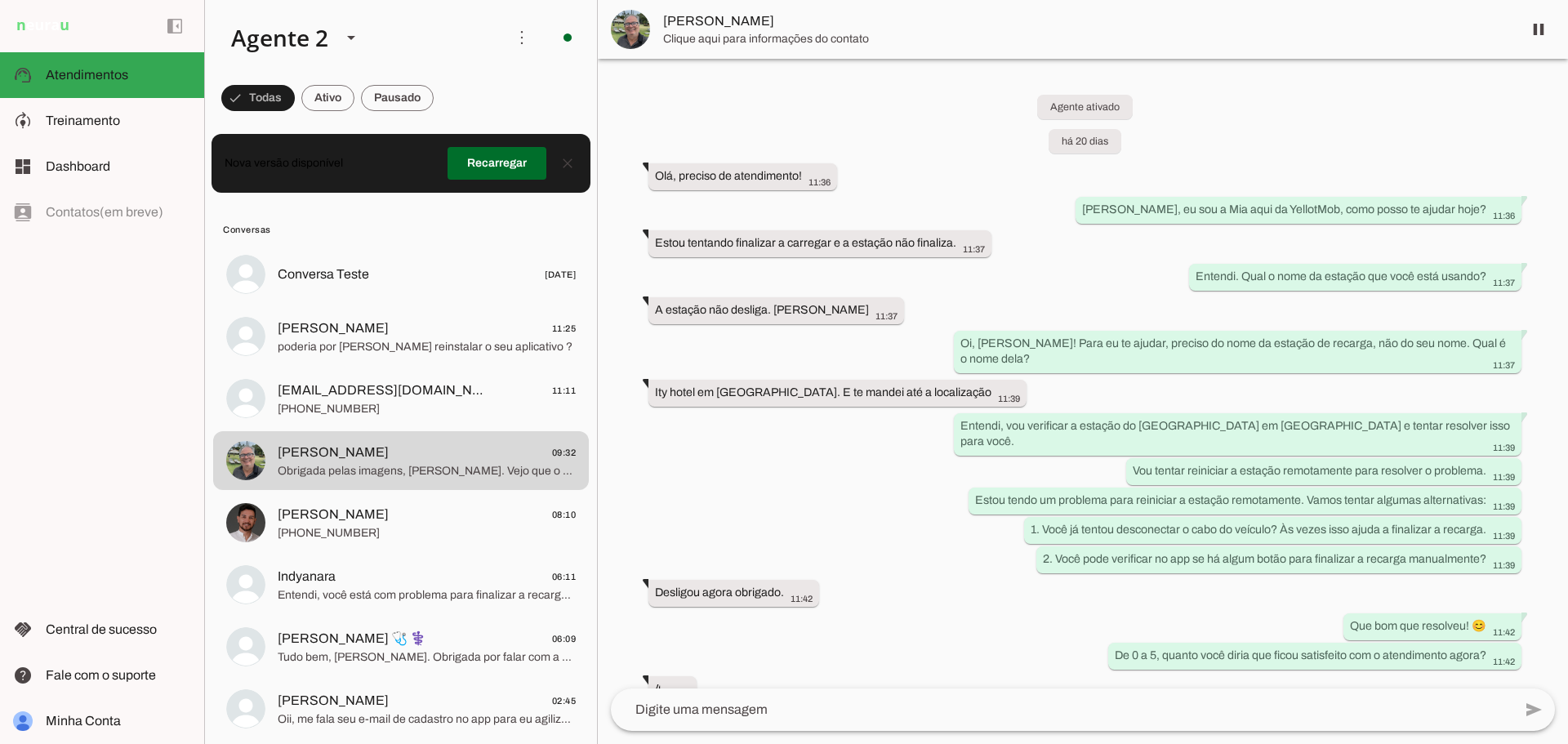
scroll to position [2001, 0]
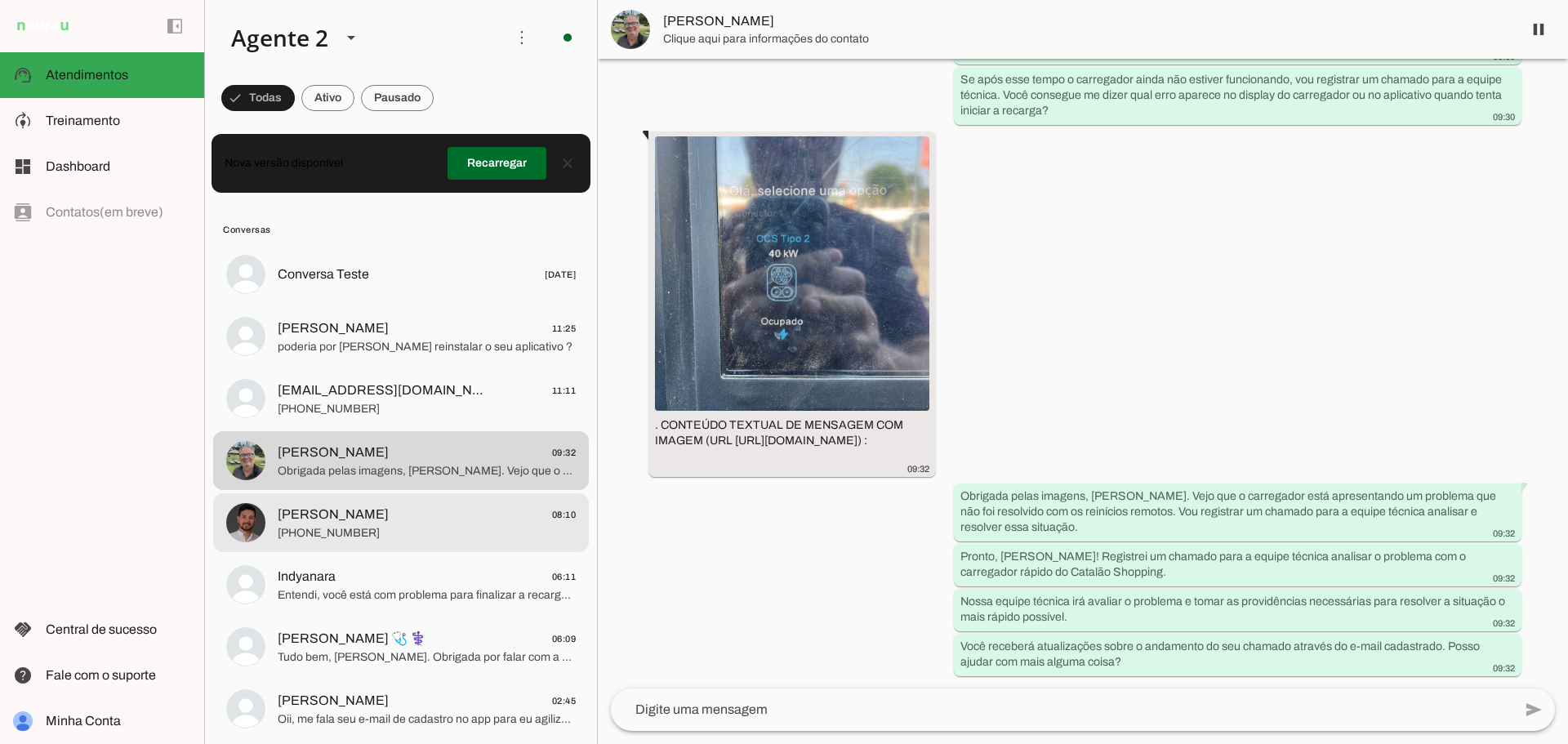
click at [422, 505] on span "[PERSON_NAME] 08:10" at bounding box center [426, 515] width 298 height 20
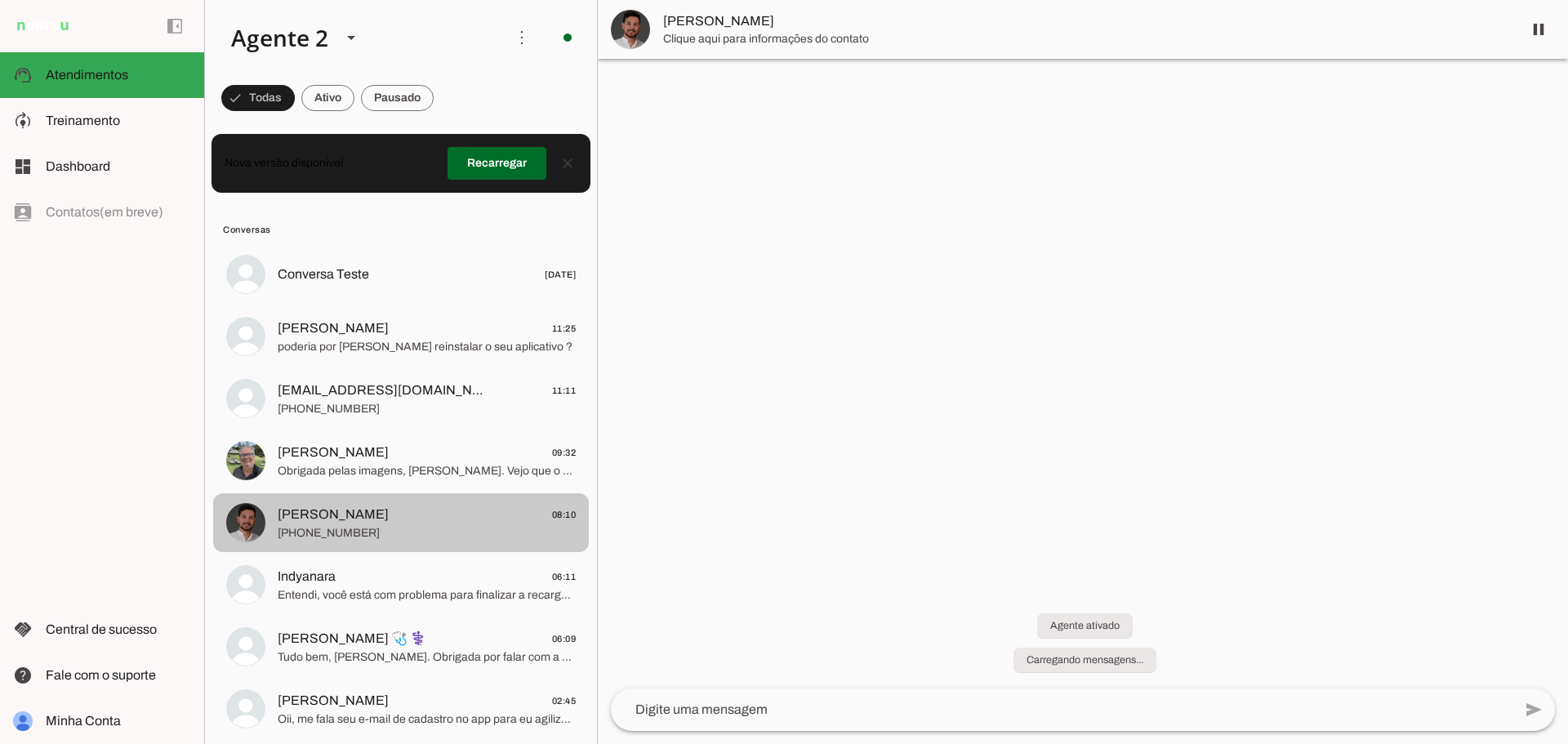
scroll to position [491, 0]
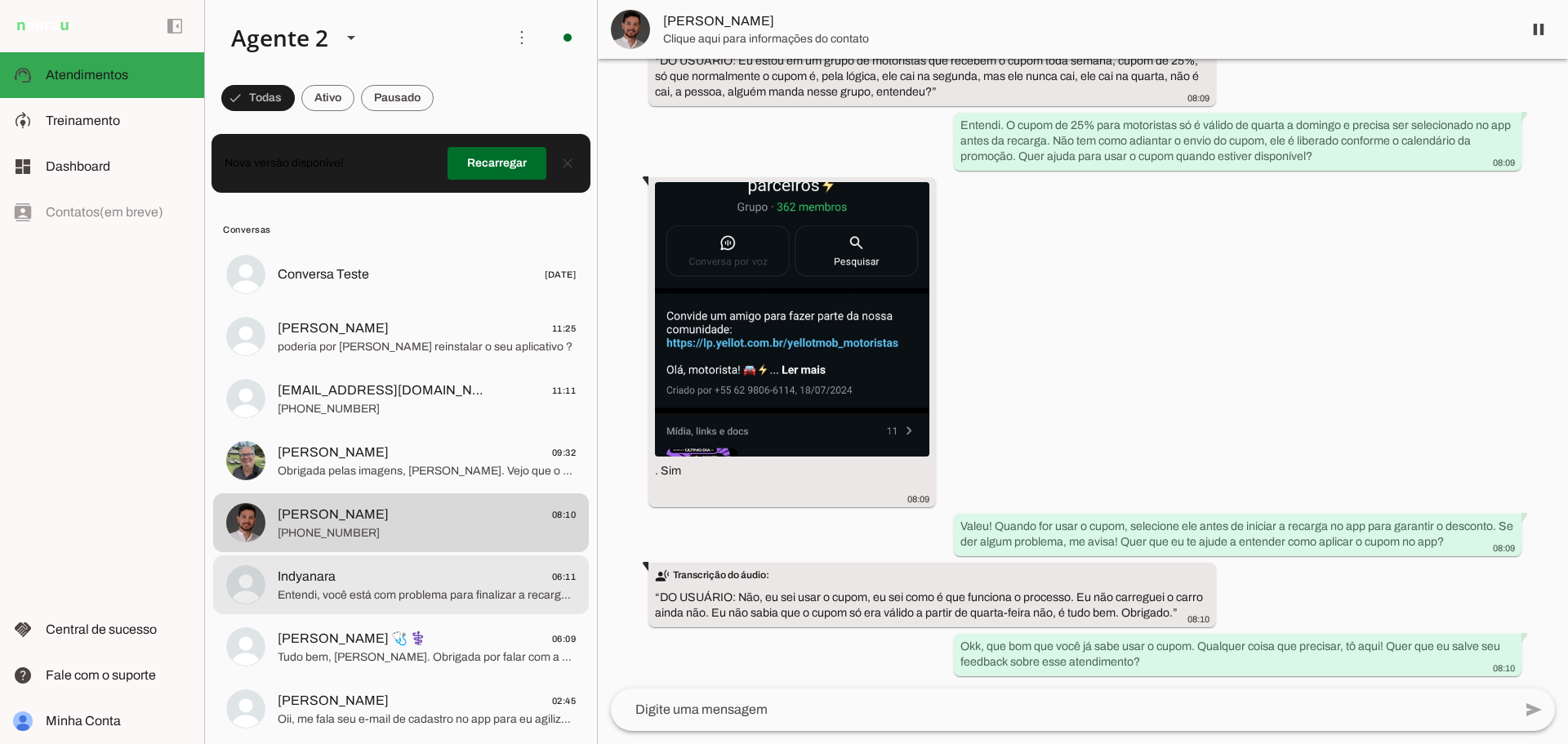
click at [386, 573] on span "Indyanara 06:11" at bounding box center [426, 576] width 298 height 20
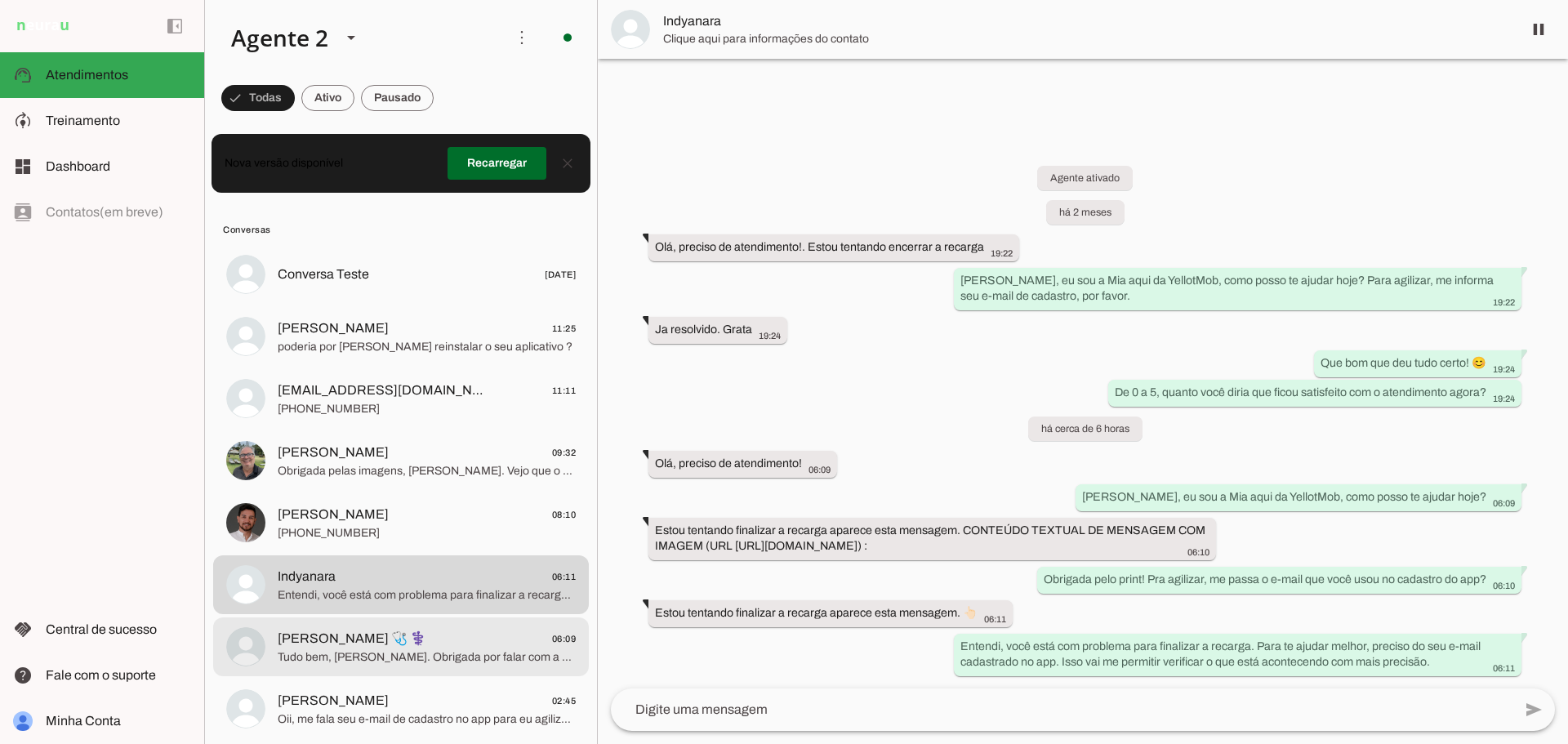
click at [419, 646] on span "[PERSON_NAME] 🩺 ⚕️ 06:09" at bounding box center [426, 638] width 298 height 20
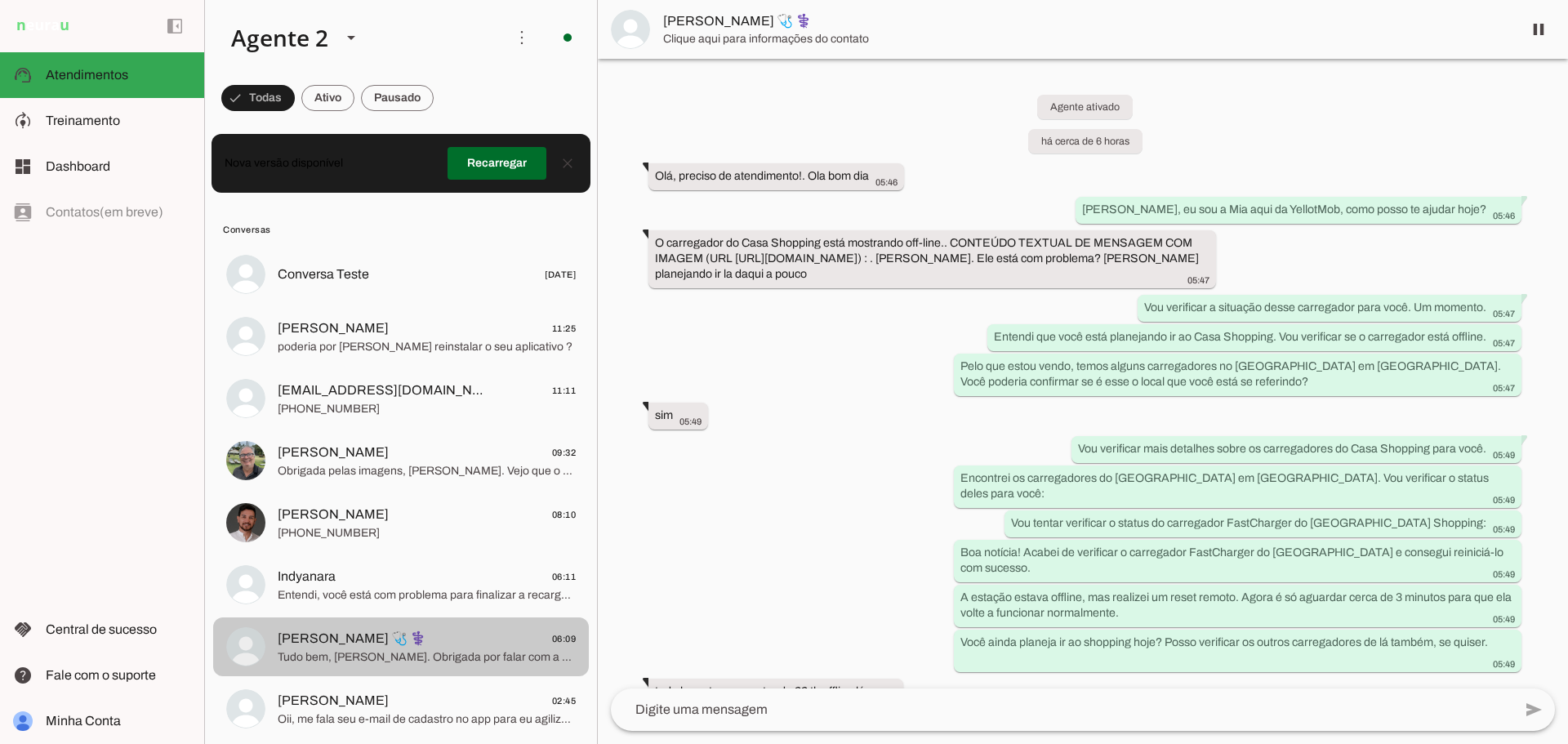
scroll to position [1115, 0]
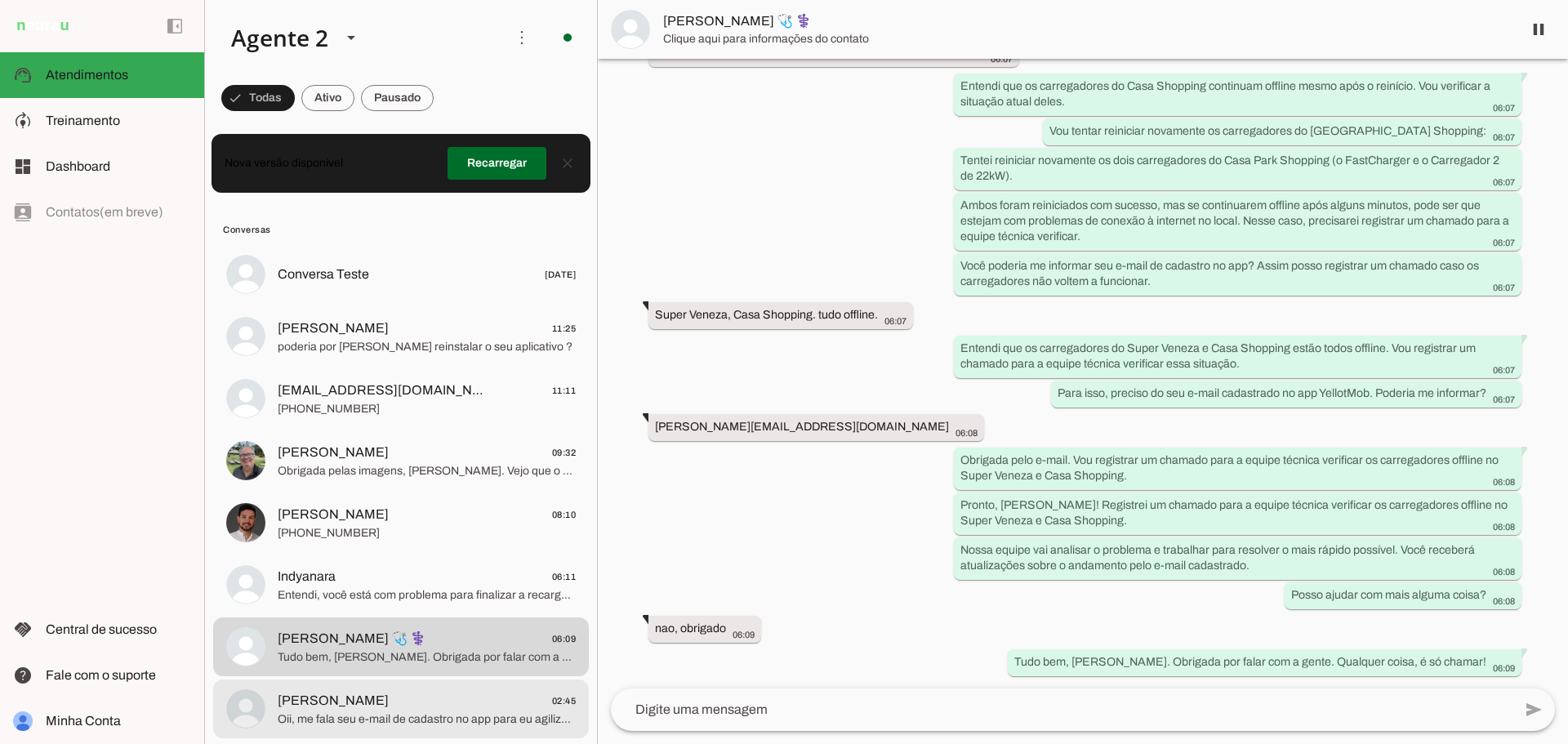
click at [364, 711] on span "Oii, me fala seu e-mail de cadastro no app para eu agilizar o atendimento?" at bounding box center [426, 719] width 298 height 16
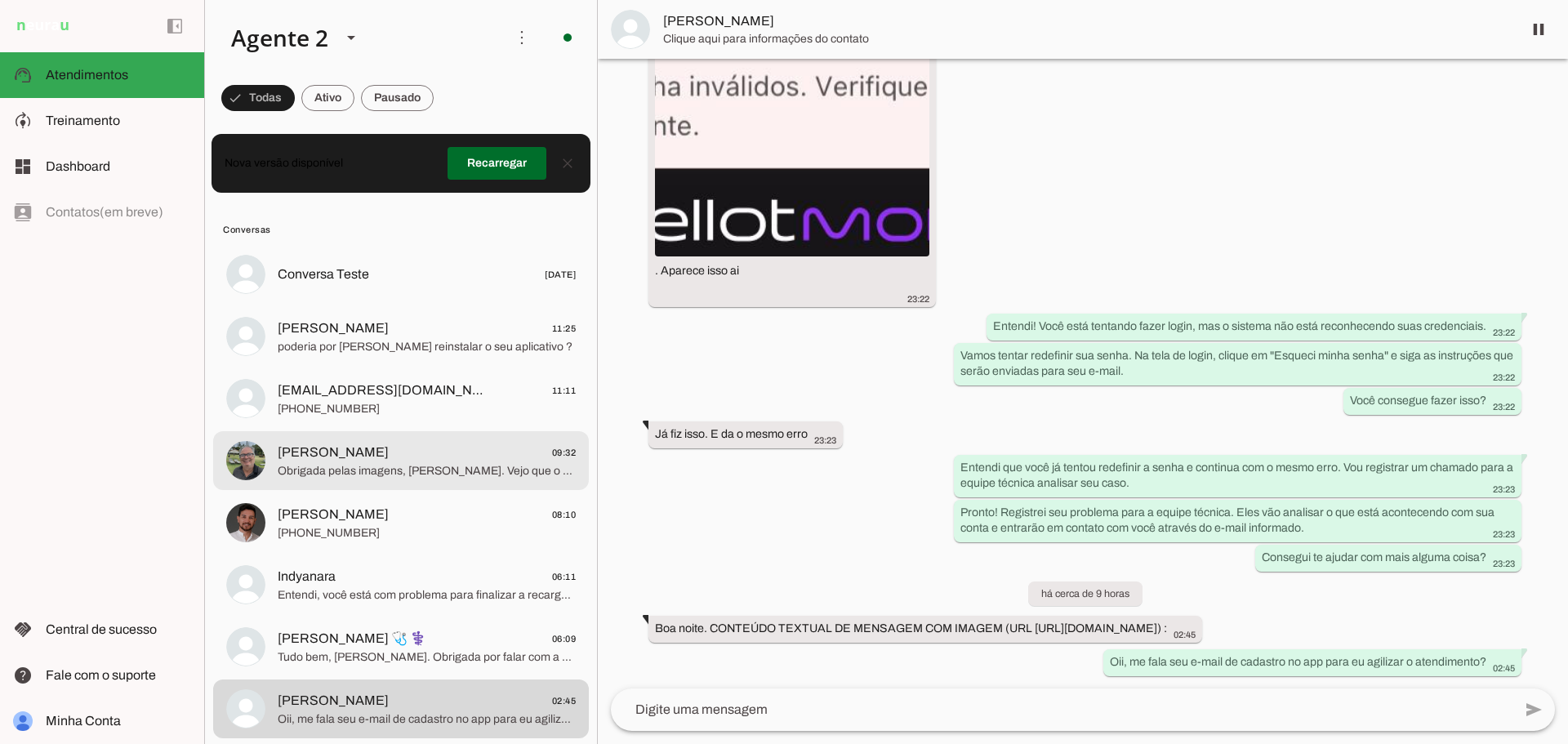
scroll to position [5579, 0]
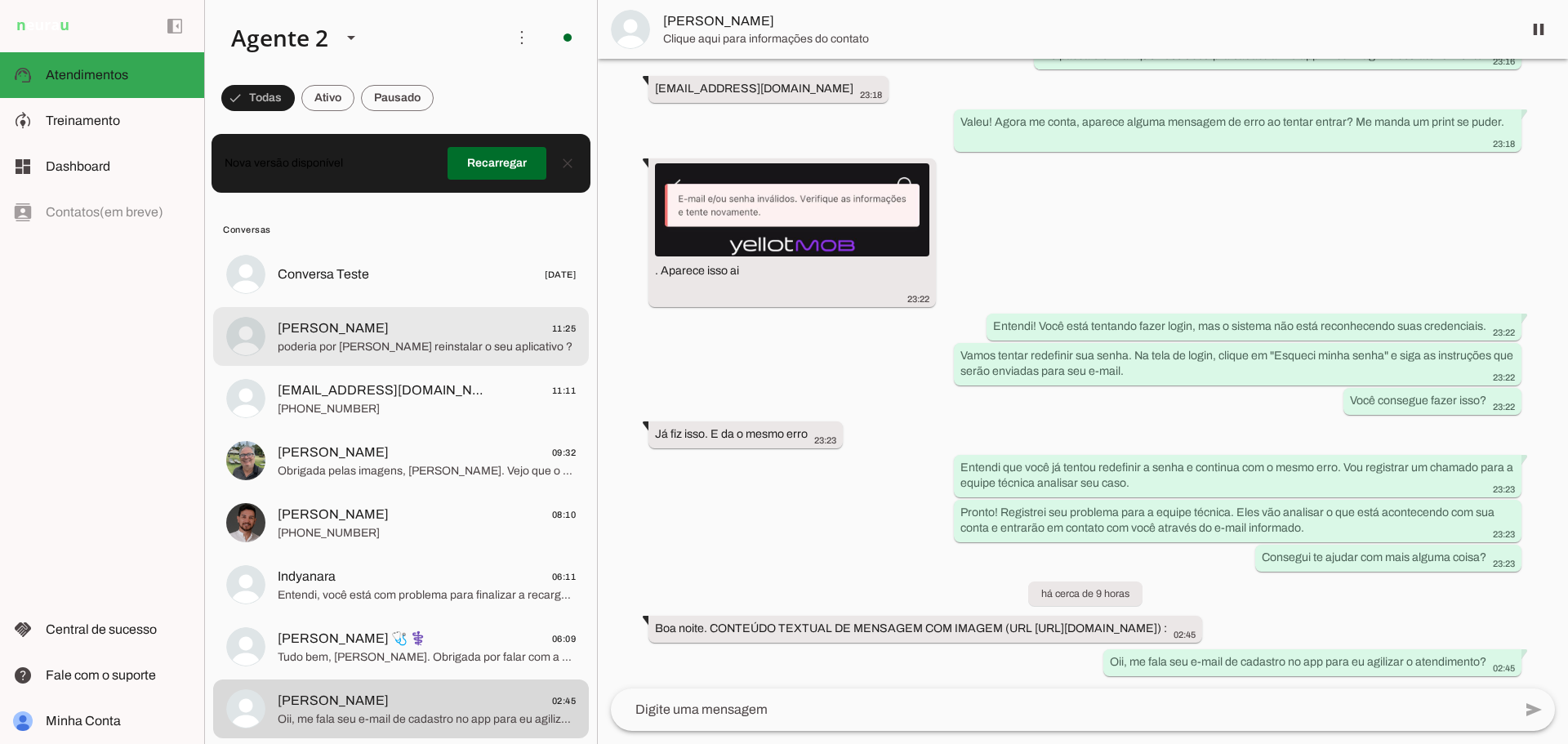
click at [437, 342] on span "poderia por [PERSON_NAME] reinstalar o seu aplicativo ?" at bounding box center [426, 347] width 298 height 16
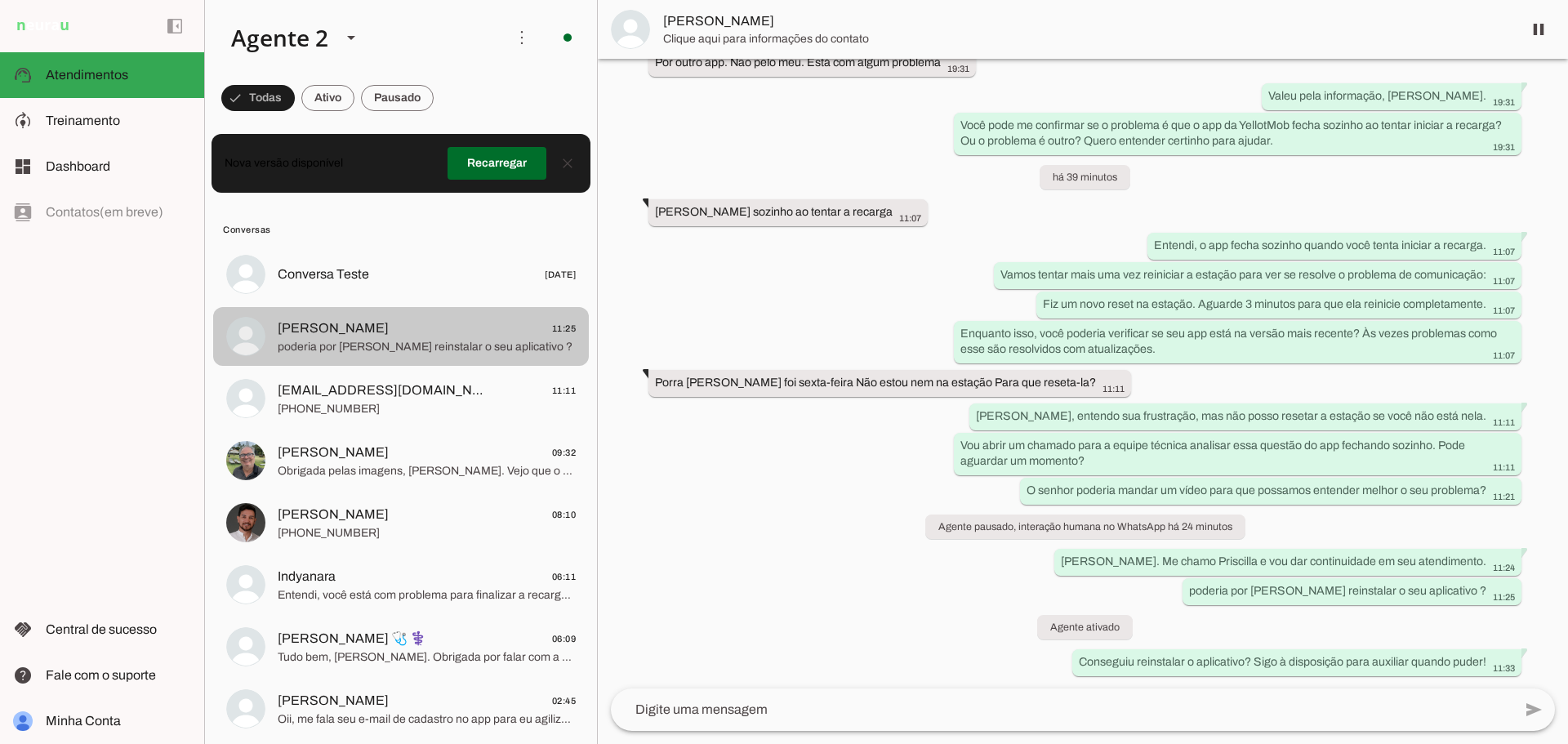
scroll to position [3209, 0]
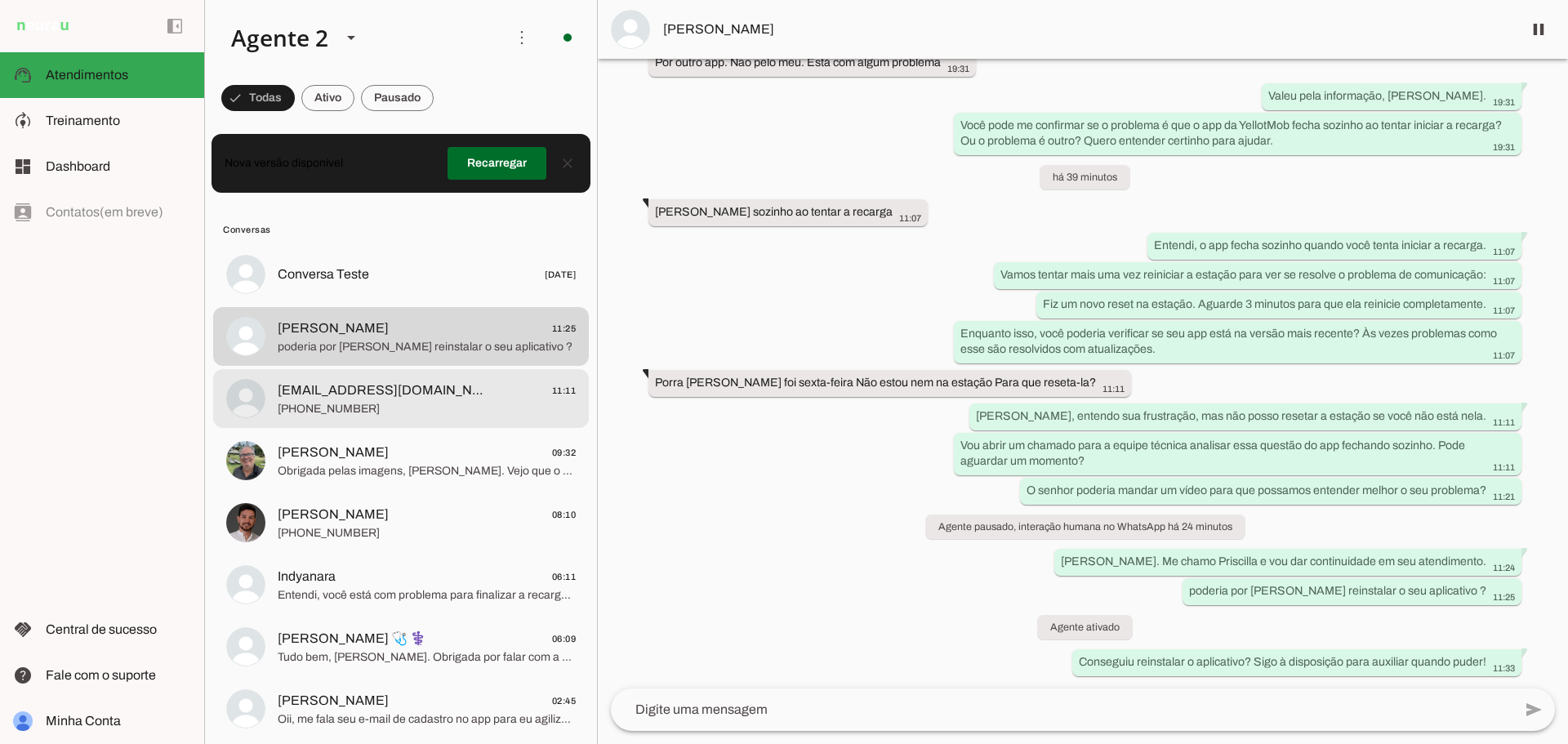
click at [396, 415] on span "[PHONE_NUMBER]" at bounding box center [426, 409] width 298 height 16
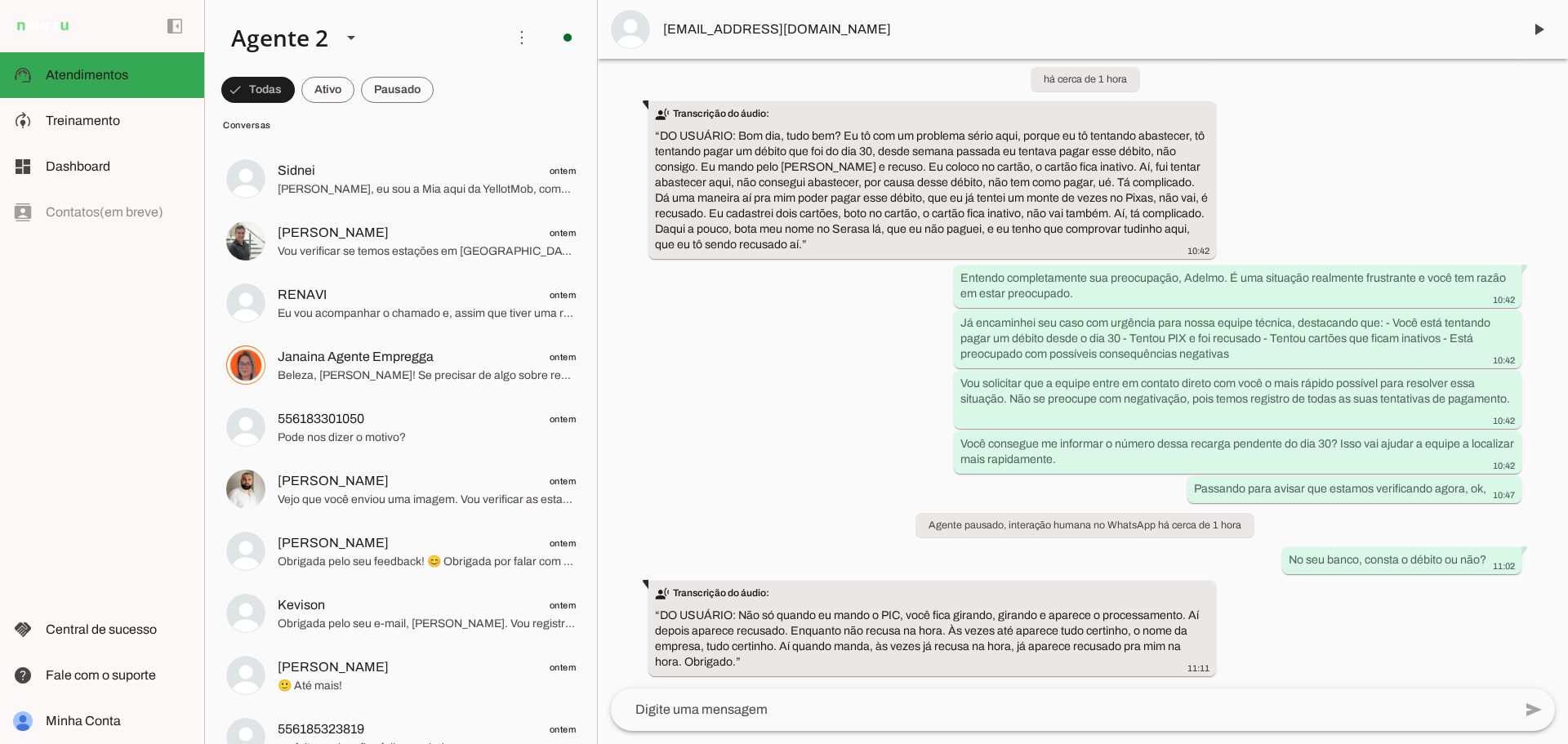
scroll to position [620, 0]
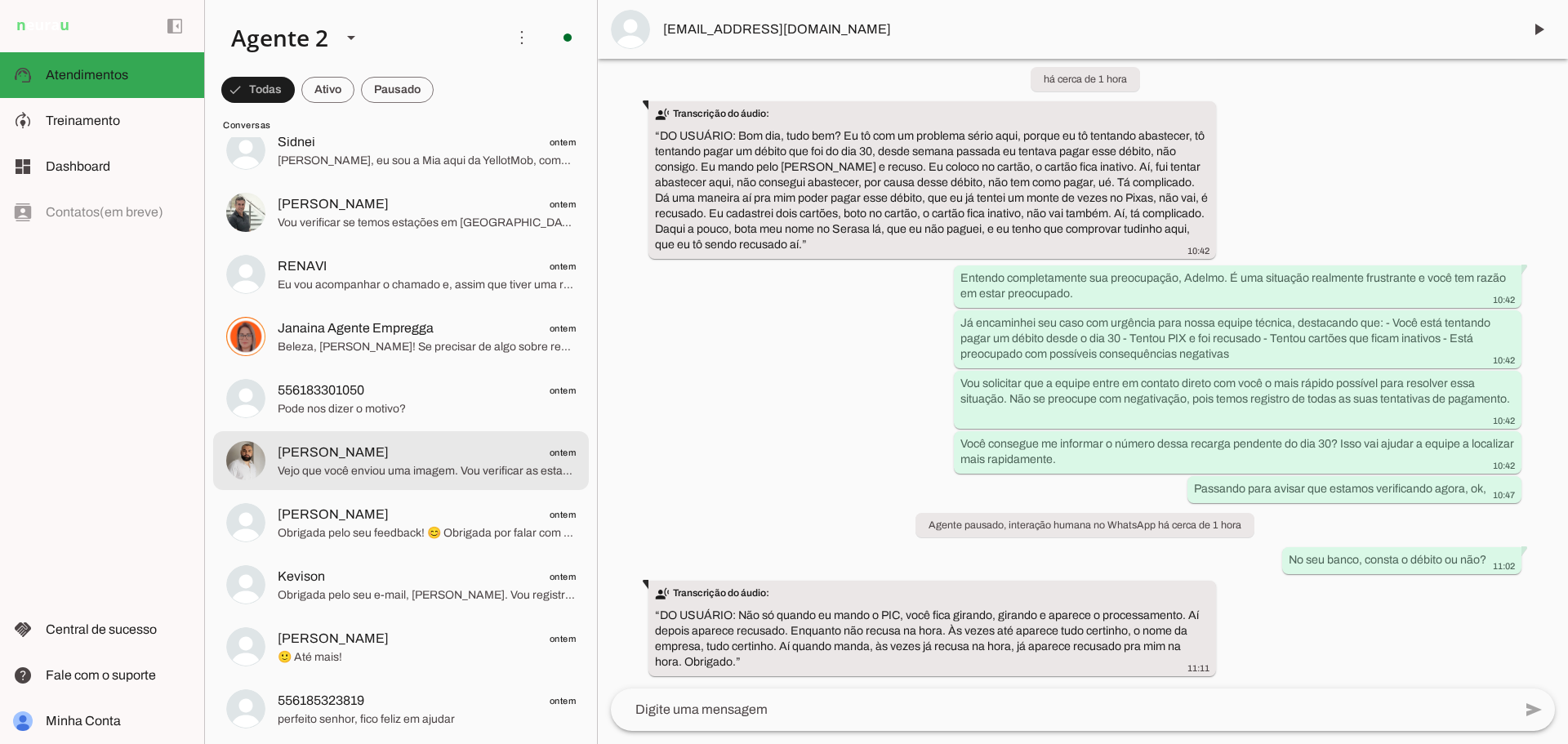
click at [501, 476] on span "Vejo que você enviou uma imagem. Vou verificar as estações disponíveis para ide…" at bounding box center [426, 470] width 298 height 16
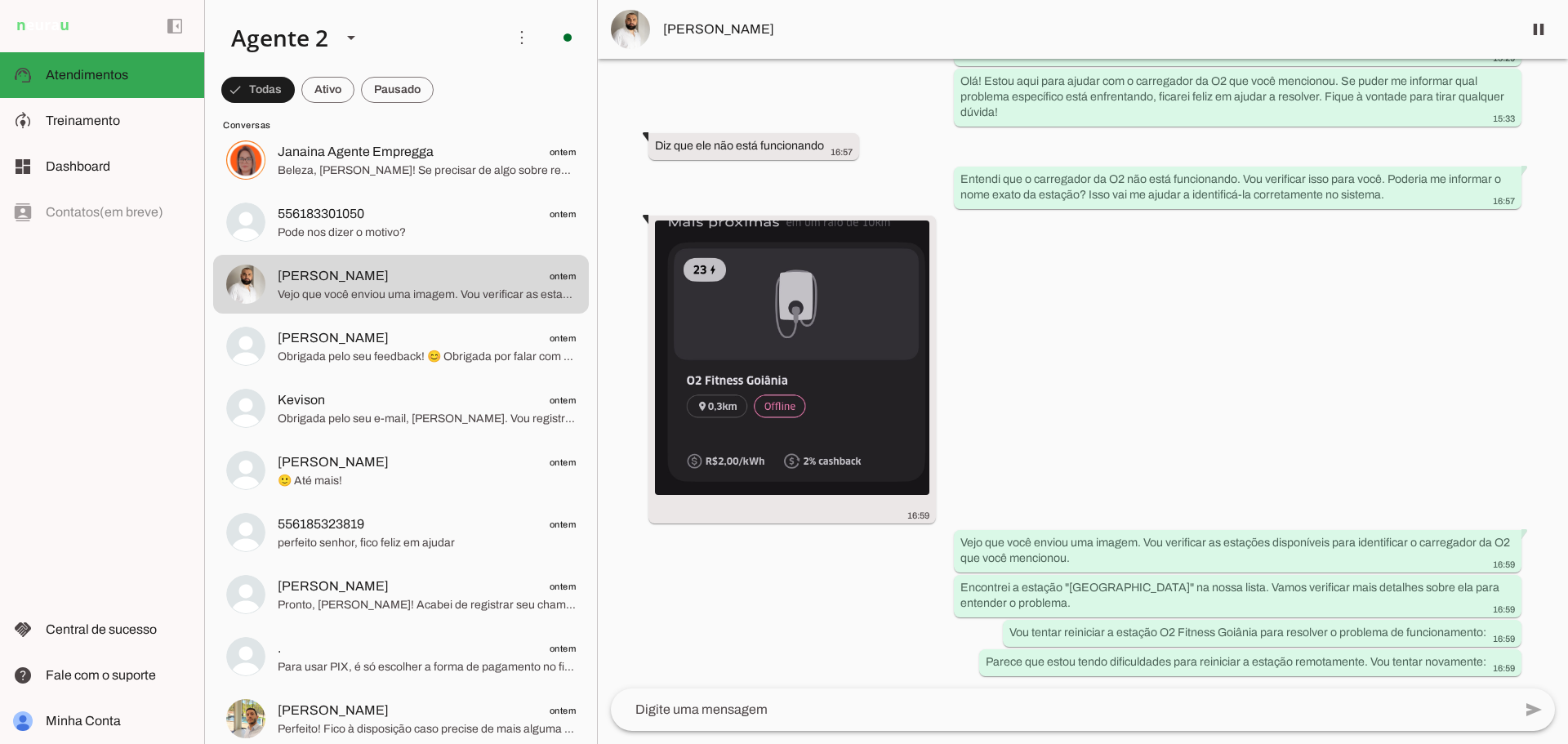
scroll to position [816, 0]
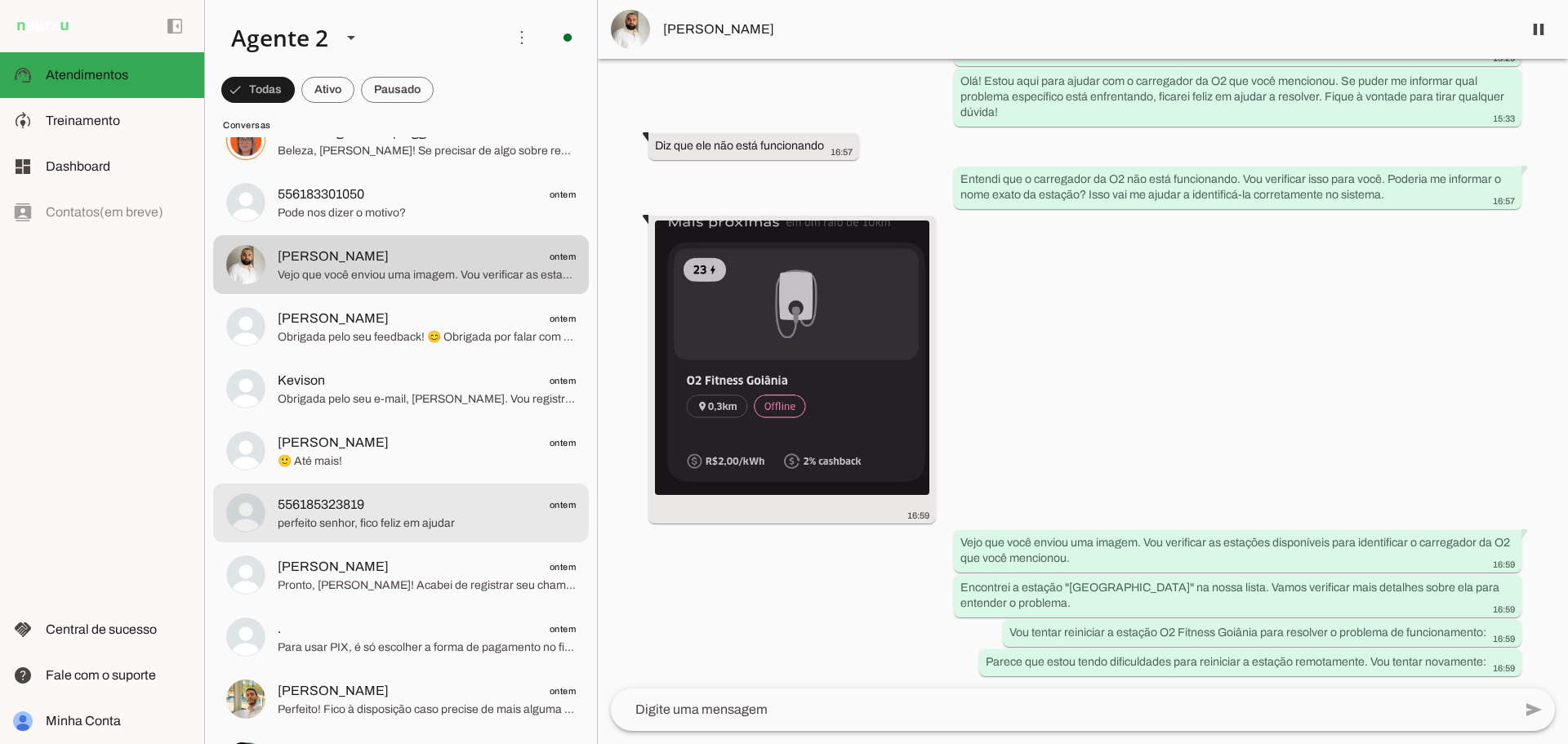
click at [490, 518] on span "perfeito senhor, fico feliz em ajudar" at bounding box center [426, 523] width 298 height 16
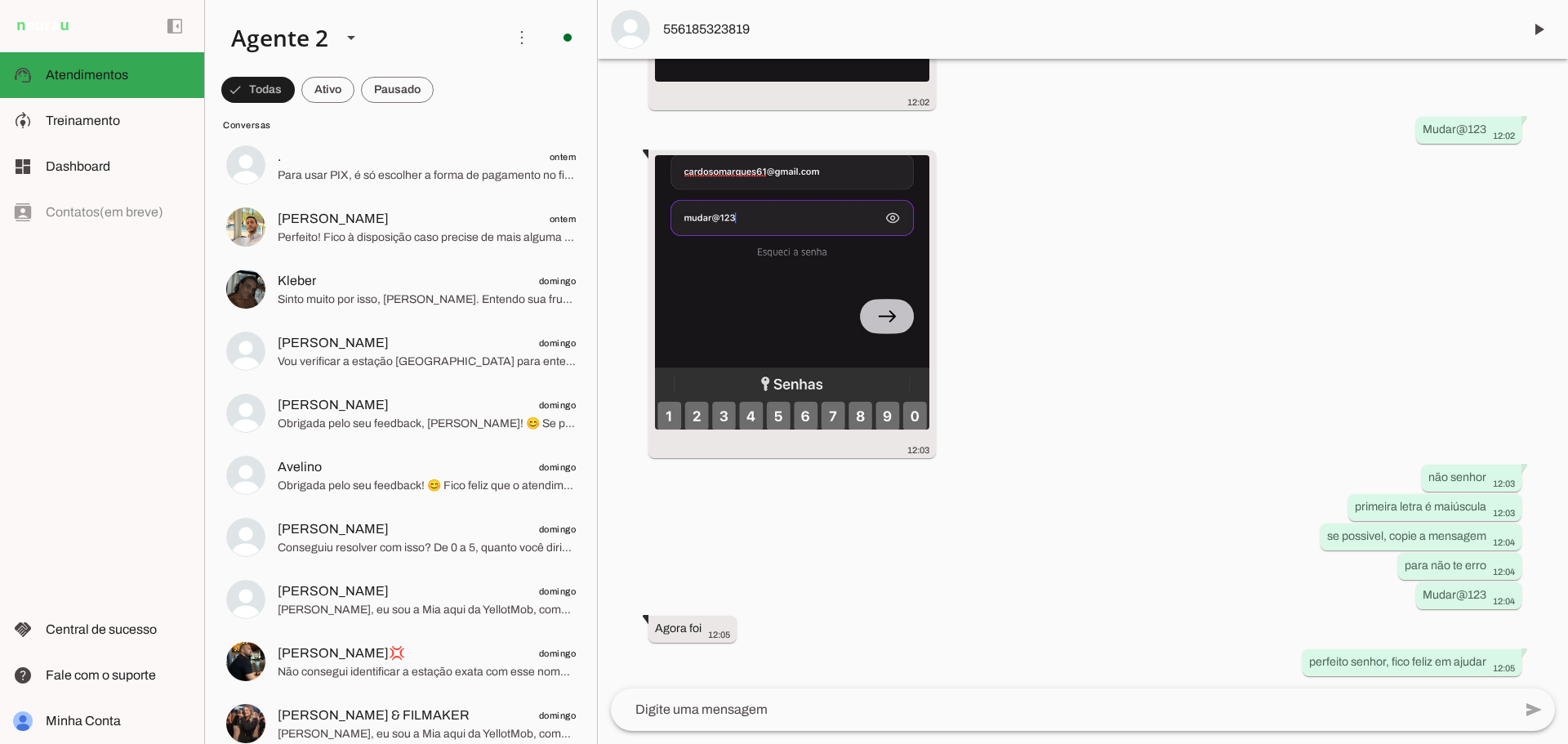
scroll to position [1306, 0]
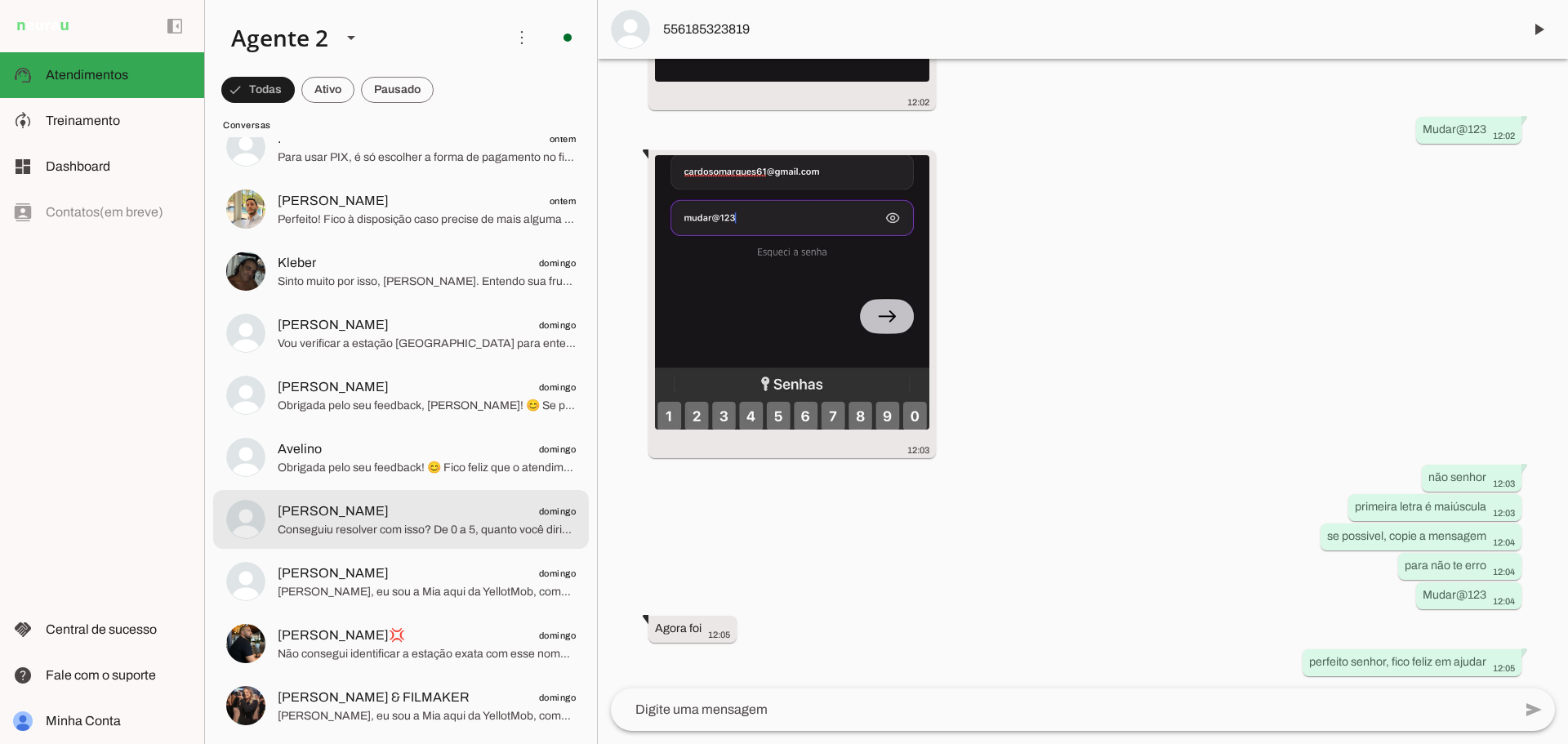
click at [490, 533] on span "Conseguiu resolver com isso? De 0 a 5, quanto você diria que ficou satisfeito c…" at bounding box center [426, 530] width 298 height 16
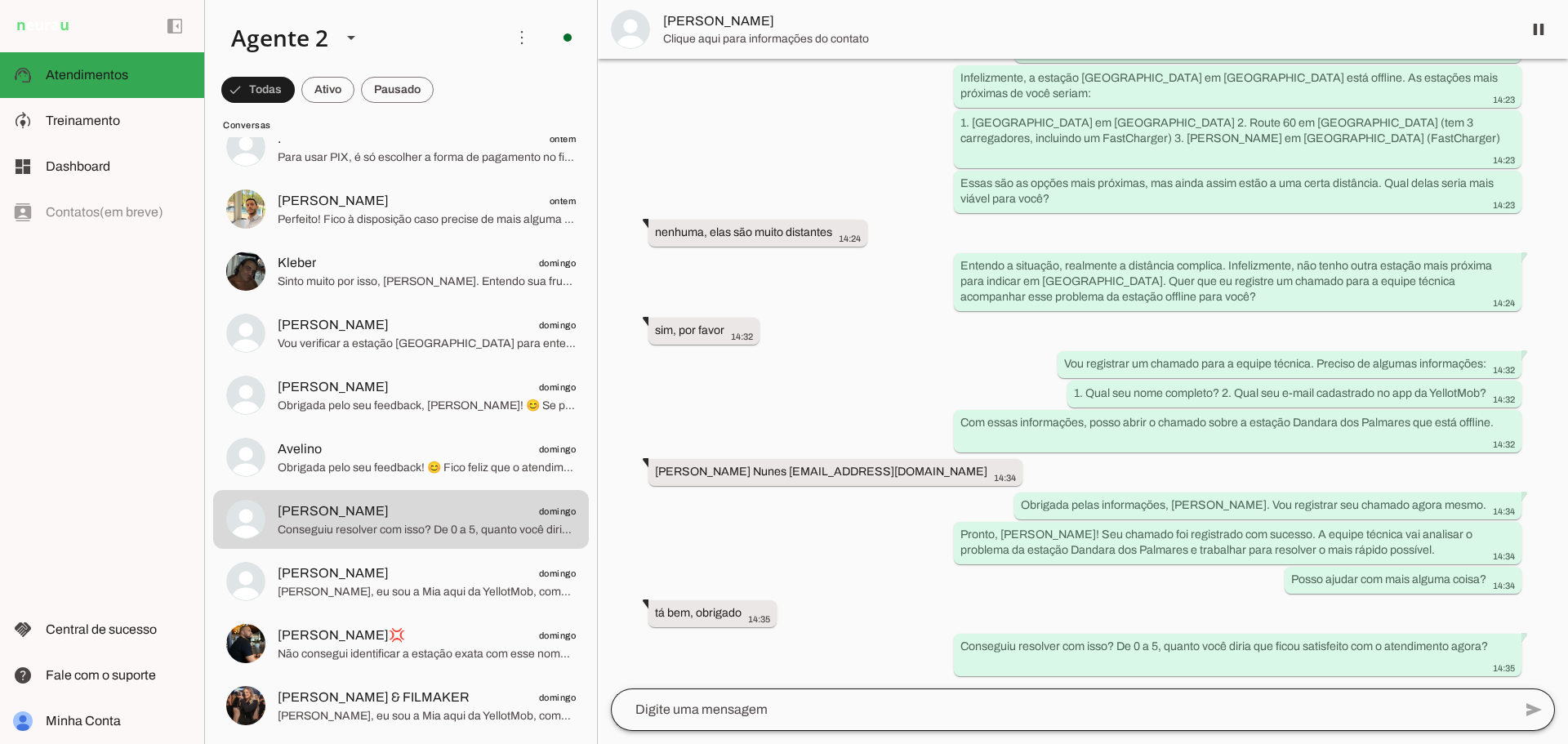
scroll to position [1292, 0]
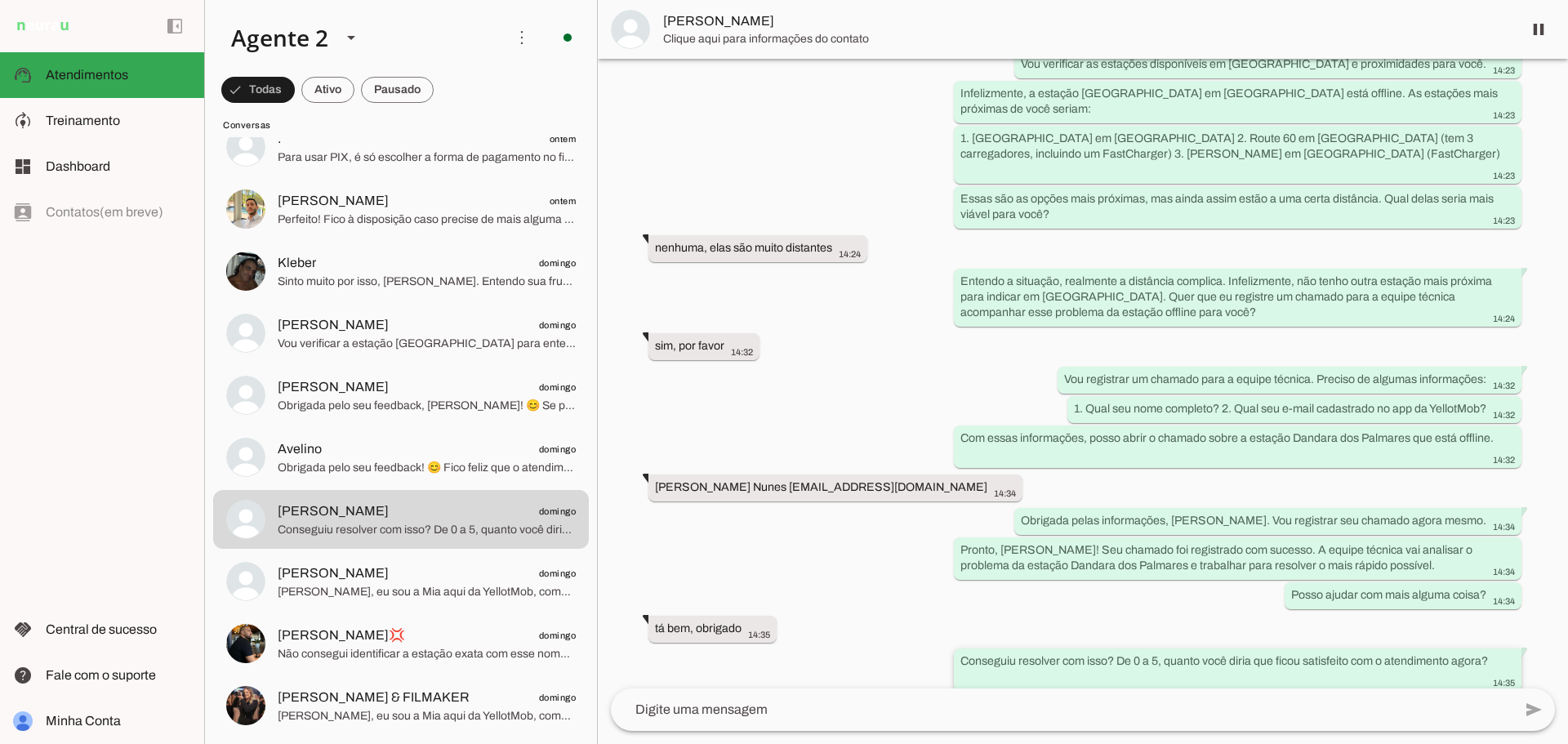
click at [0, 0] on slot "Conseguiu resolver com isso? De 0 a 5, quanto você diria que ficou satisfeito c…" at bounding box center [0, 0] width 0 height 0
click at [1143, 653] on div "Conseguiu resolver com isso? De 0 a 5, quanto você diria que ficou satisfeito c…" at bounding box center [1238, 671] width 554 height 36
drag, startPoint x: 1115, startPoint y: 646, endPoint x: 1486, endPoint y: 649, distance: 371.0
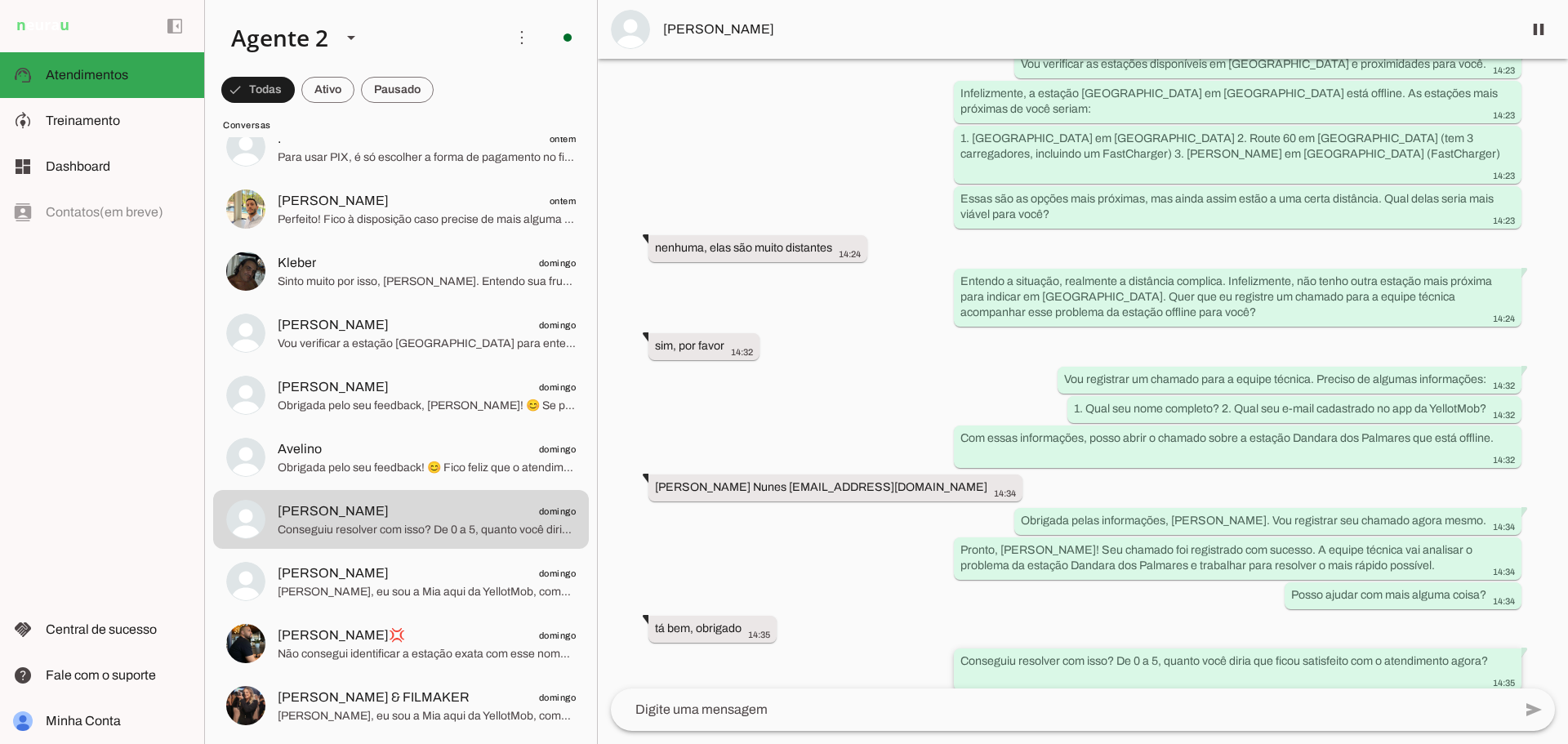
click at [0, 0] on slot "Conseguiu resolver com isso? De 0 a 5, quanto você diria que ficou satisfeito c…" at bounding box center [0, 0] width 0 height 0
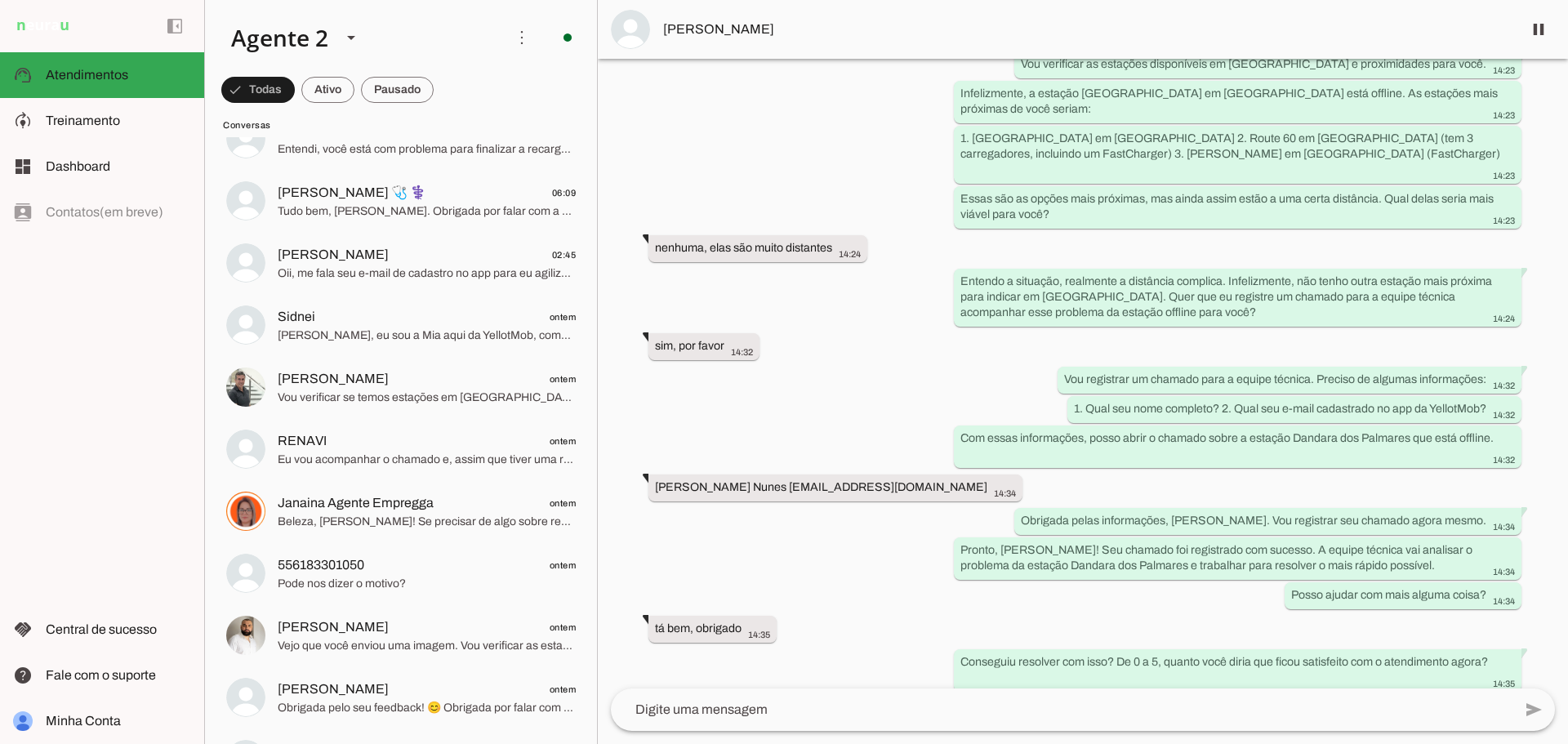
scroll to position [0, 0]
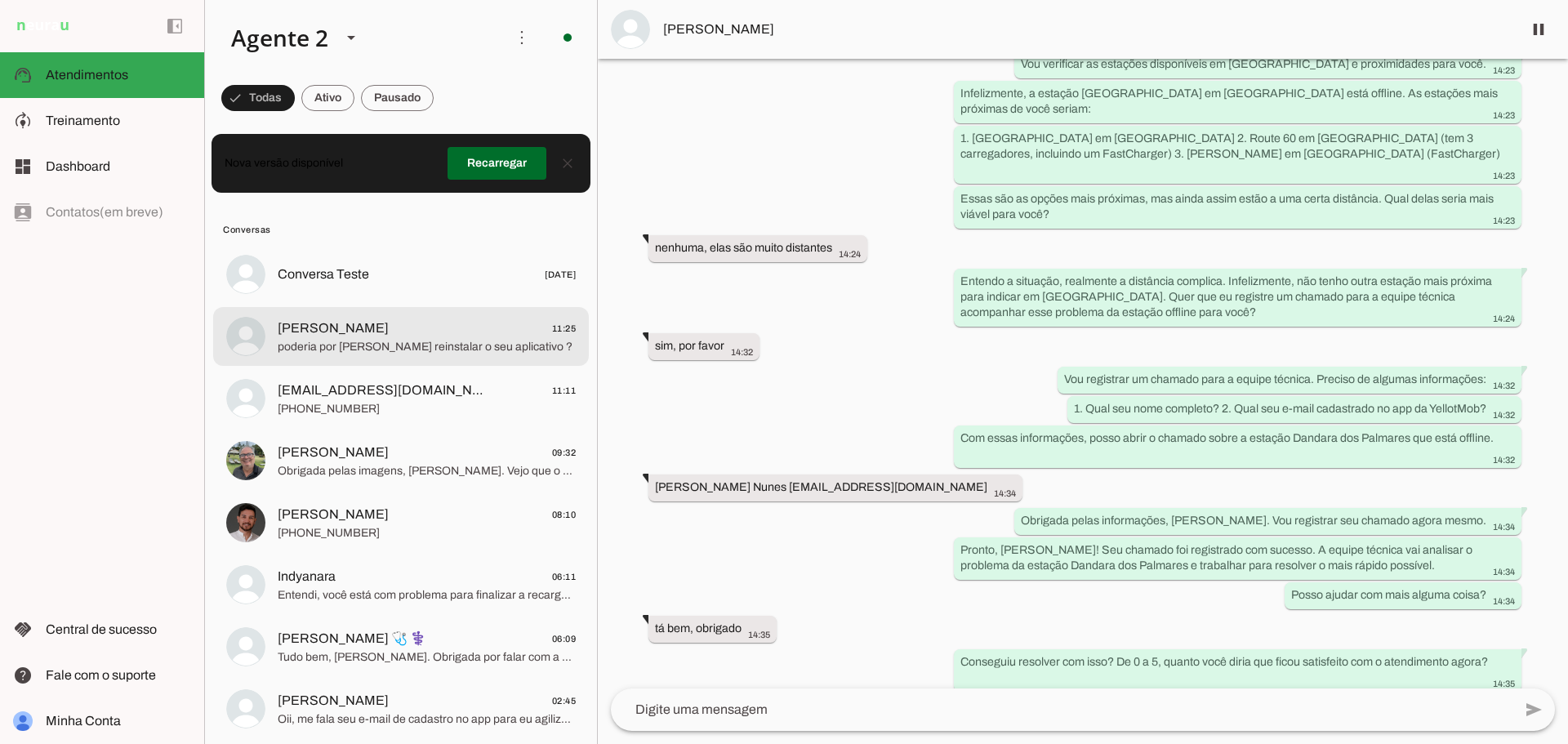
click at [302, 342] on span "poderia por [PERSON_NAME] reinstalar o seu aplicativo ?" at bounding box center [426, 347] width 298 height 16
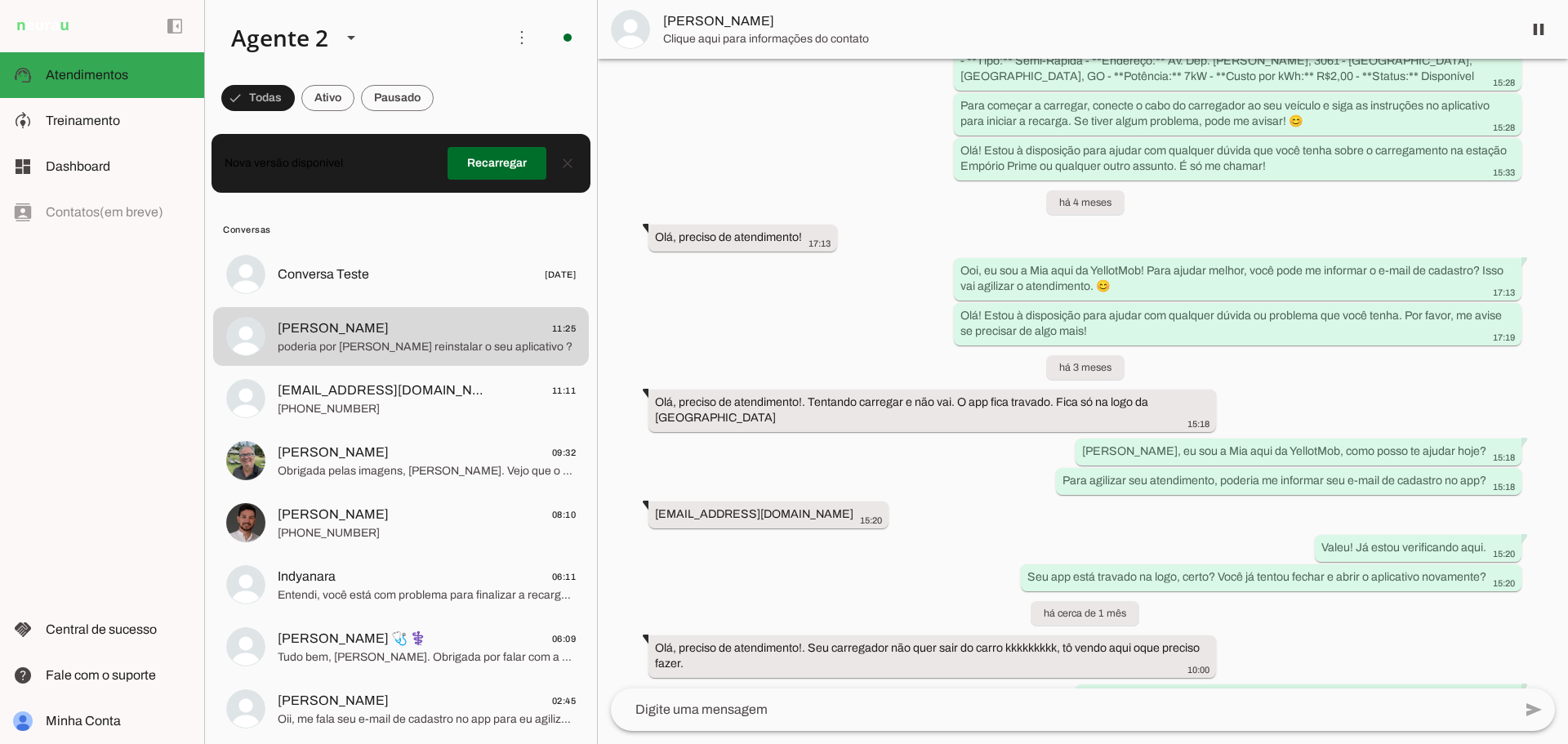
scroll to position [3209, 0]
